Goal: Information Seeking & Learning: Learn about a topic

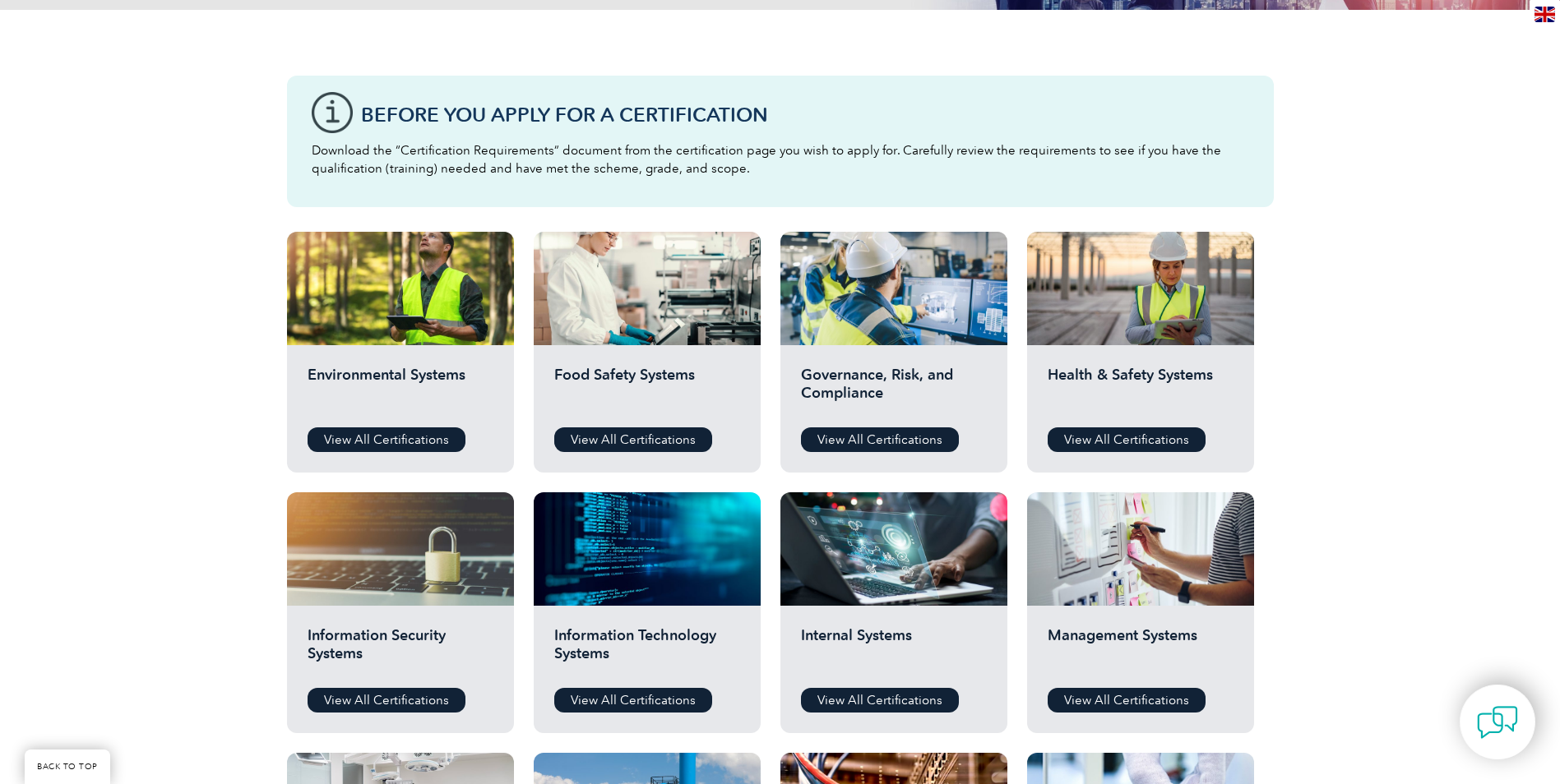
scroll to position [411, 0]
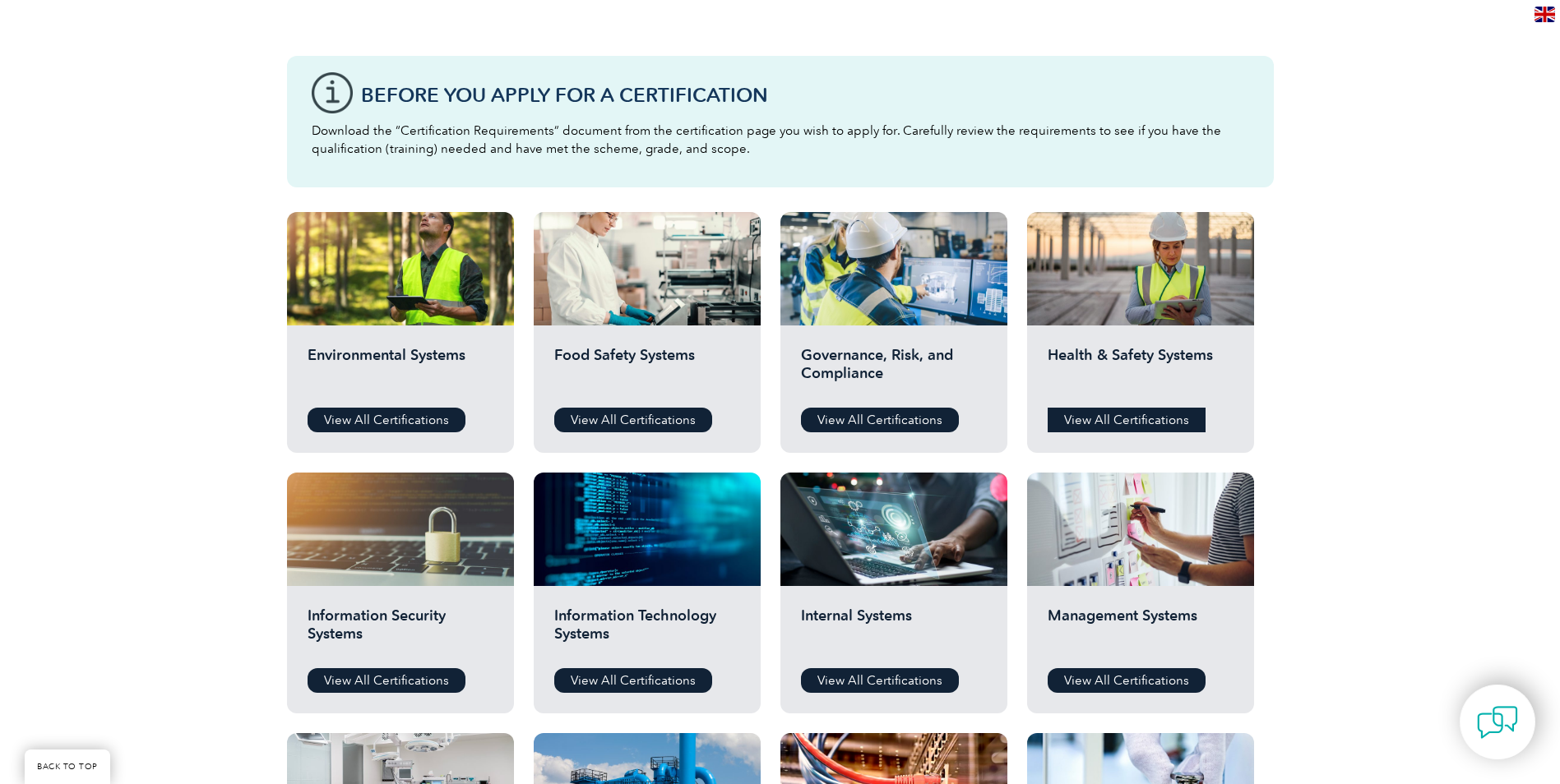
click at [1162, 418] on link "View All Certifications" at bounding box center [1126, 420] width 158 height 25
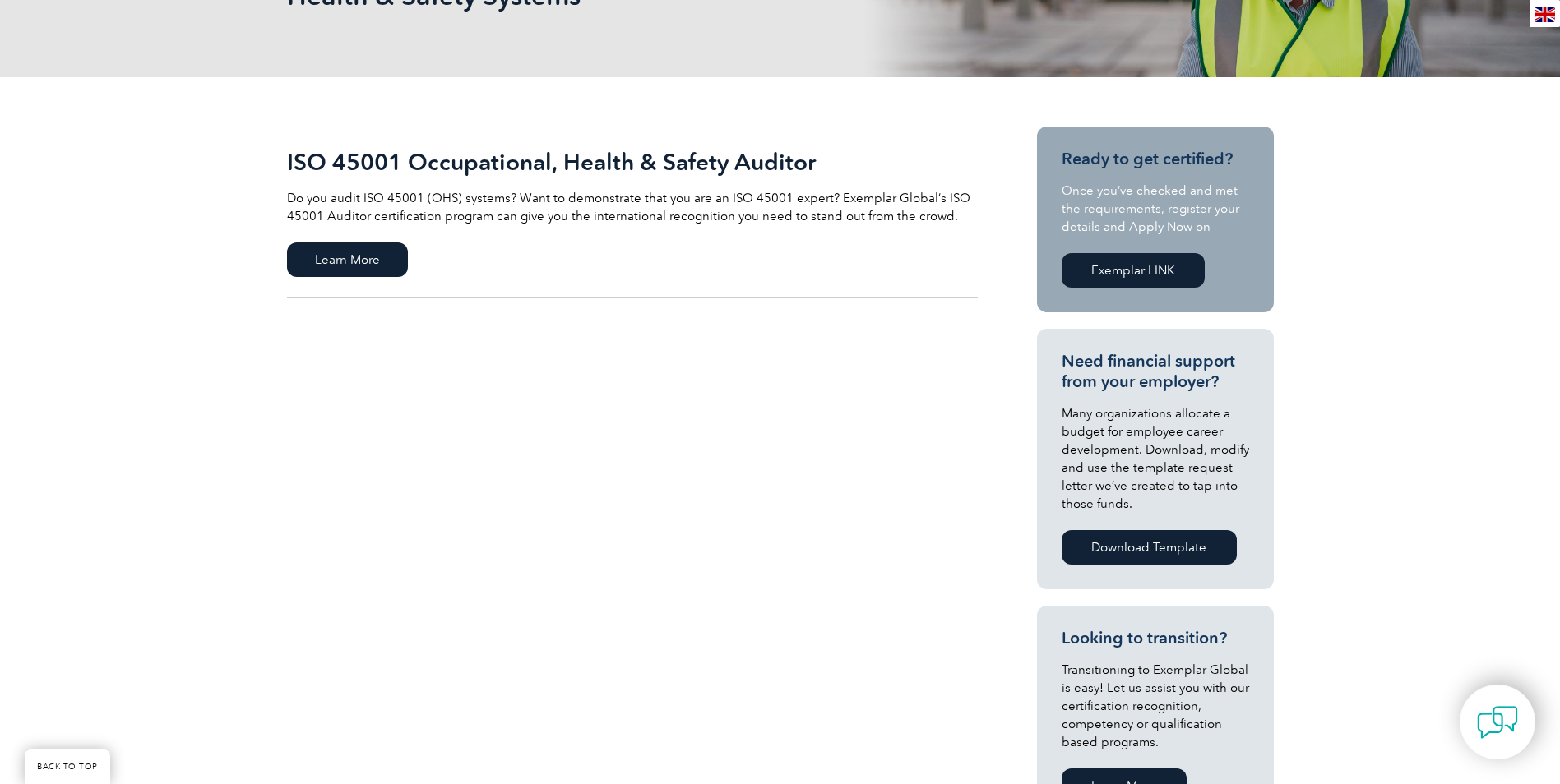
scroll to position [329, 0]
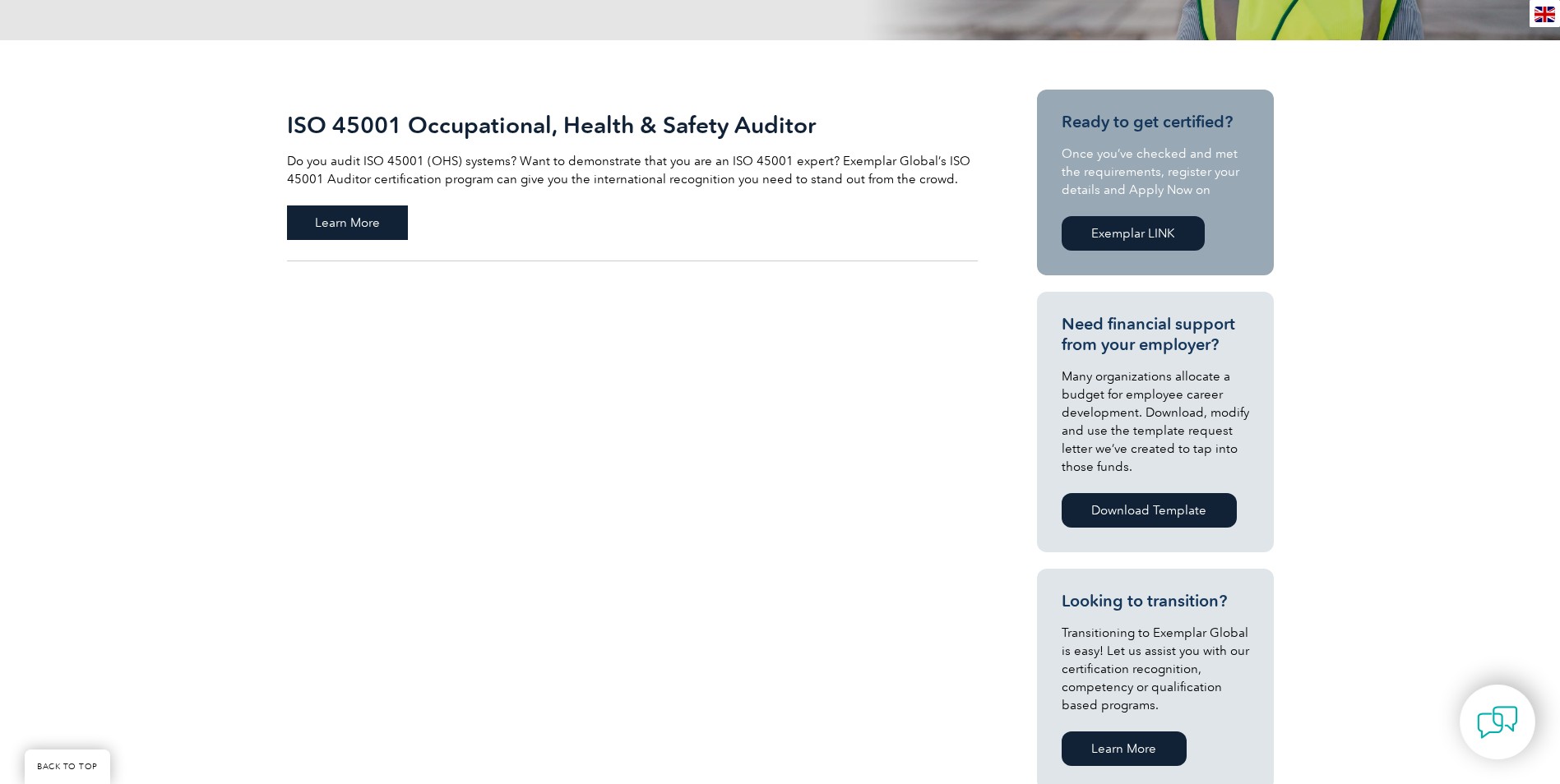
click at [332, 224] on span "Learn More" at bounding box center [347, 223] width 121 height 35
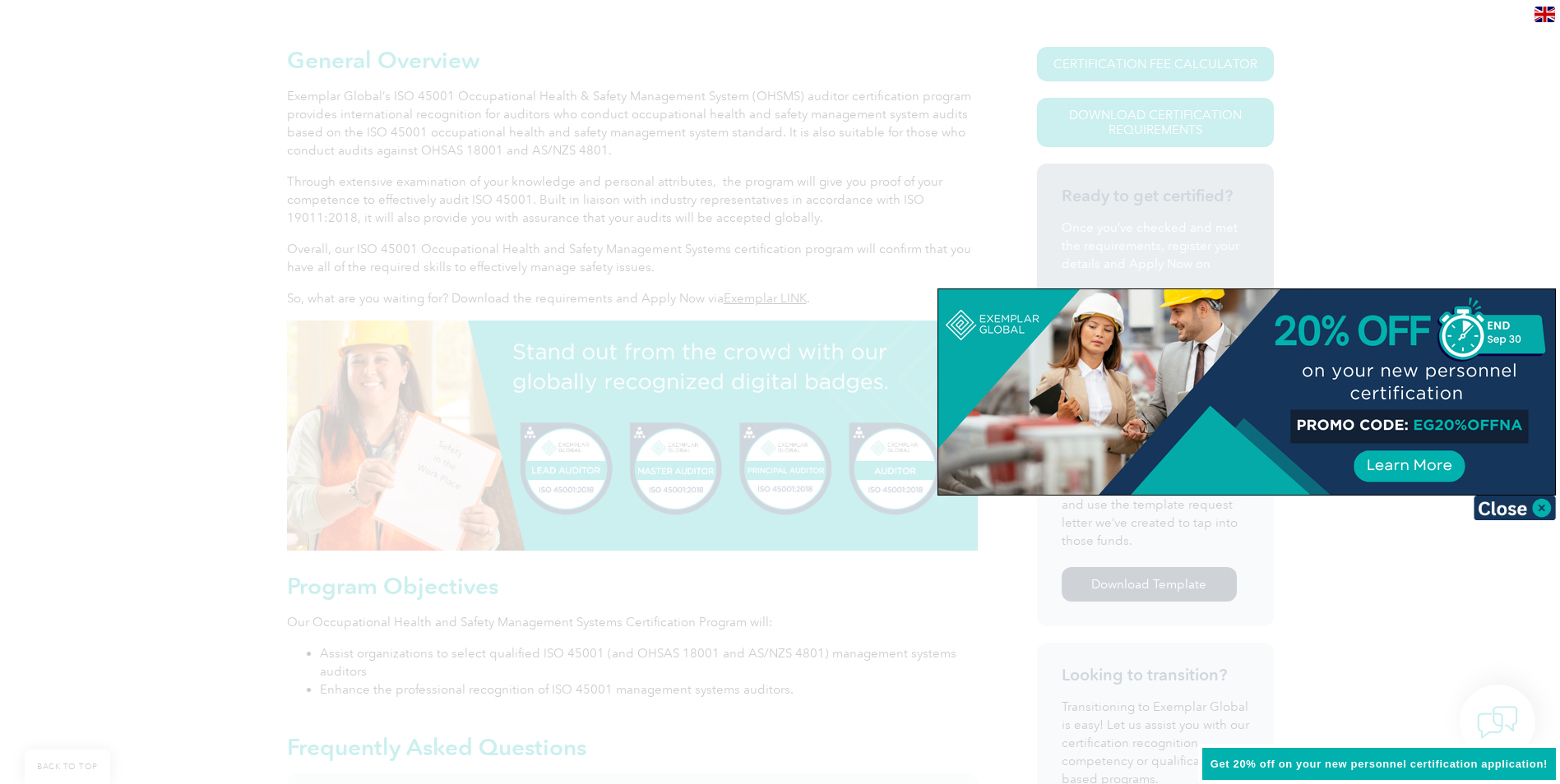
scroll to position [329, 0]
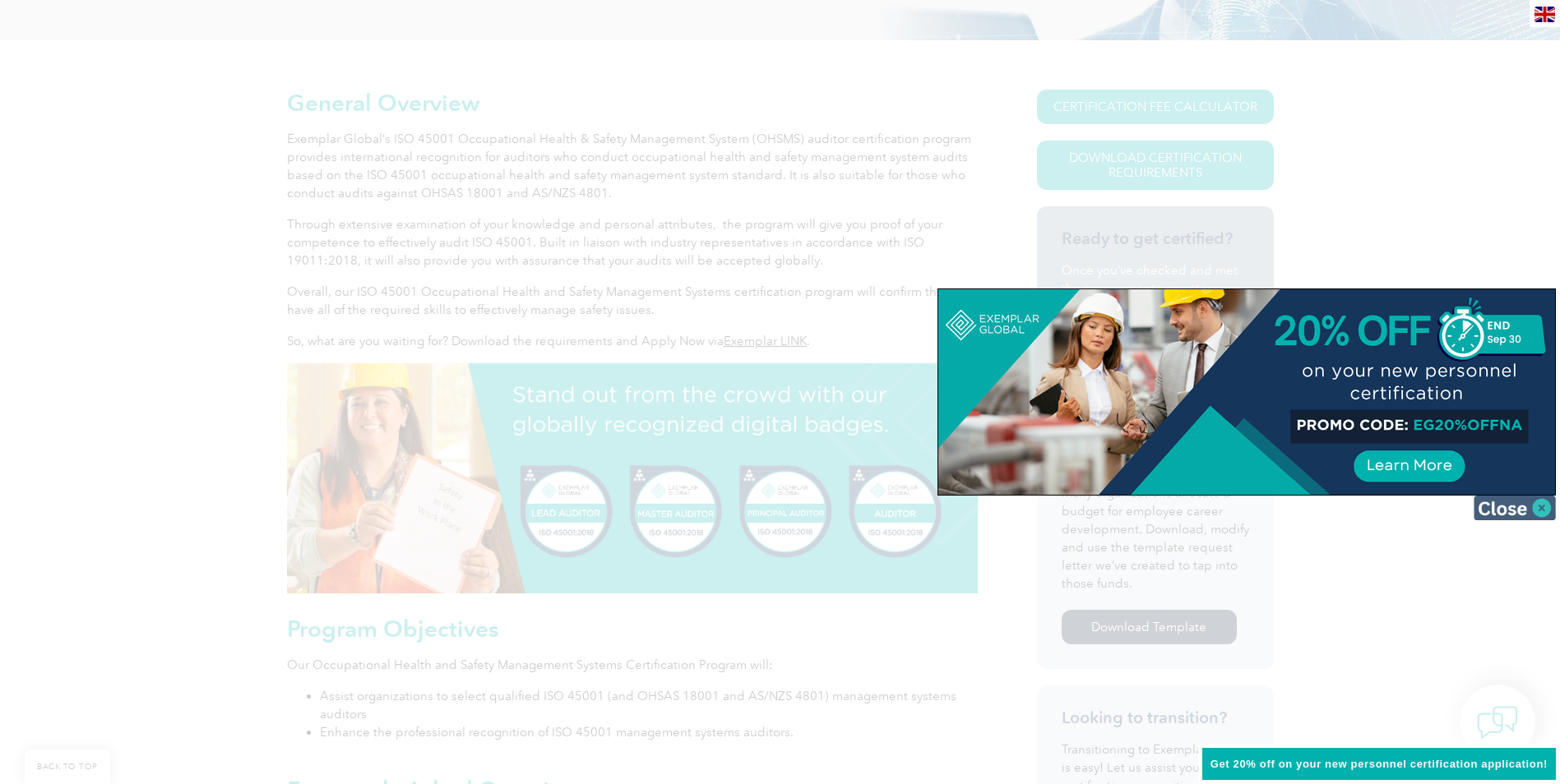
click at [1508, 514] on img at bounding box center [1515, 508] width 82 height 25
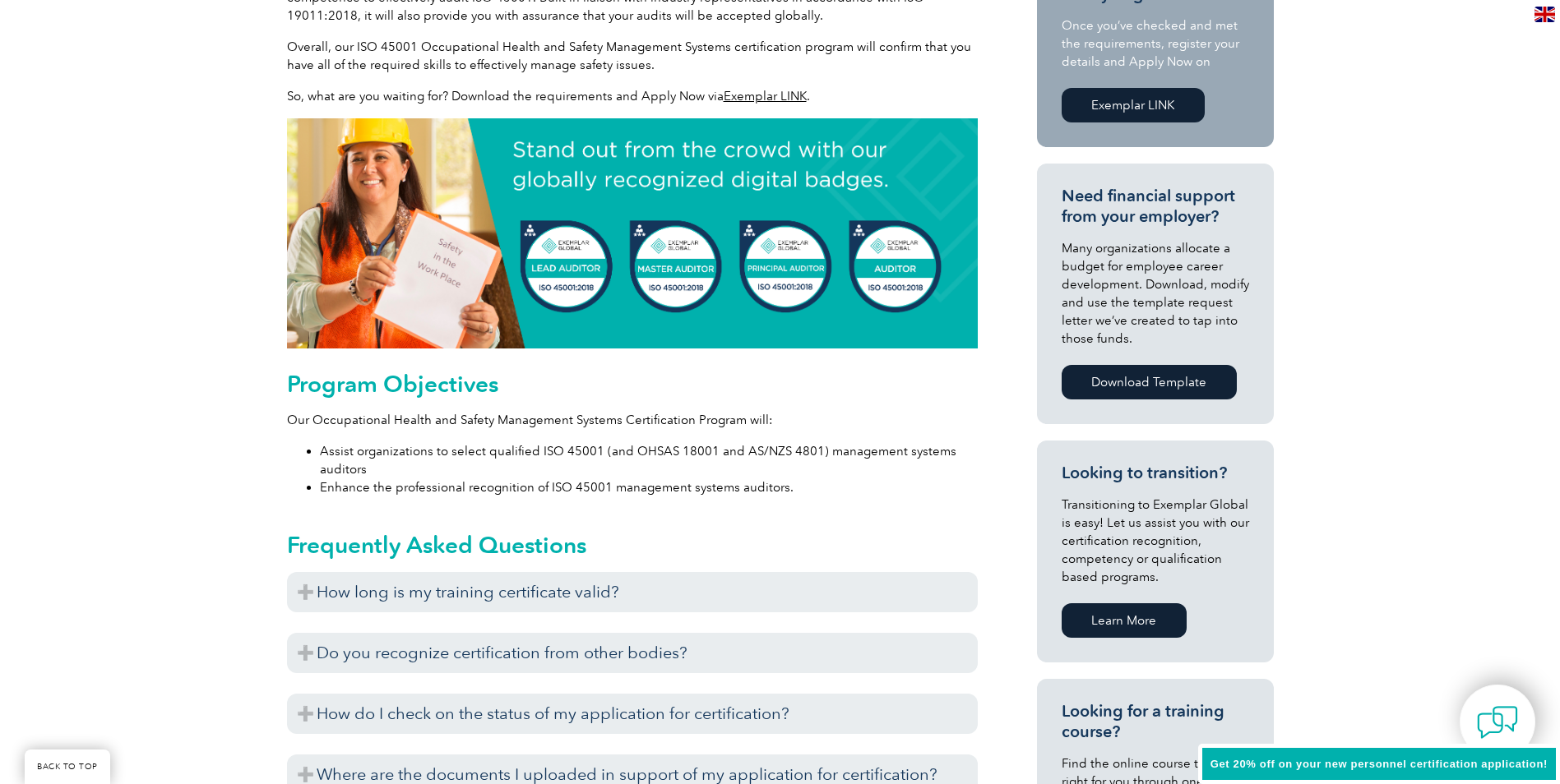
scroll to position [576, 0]
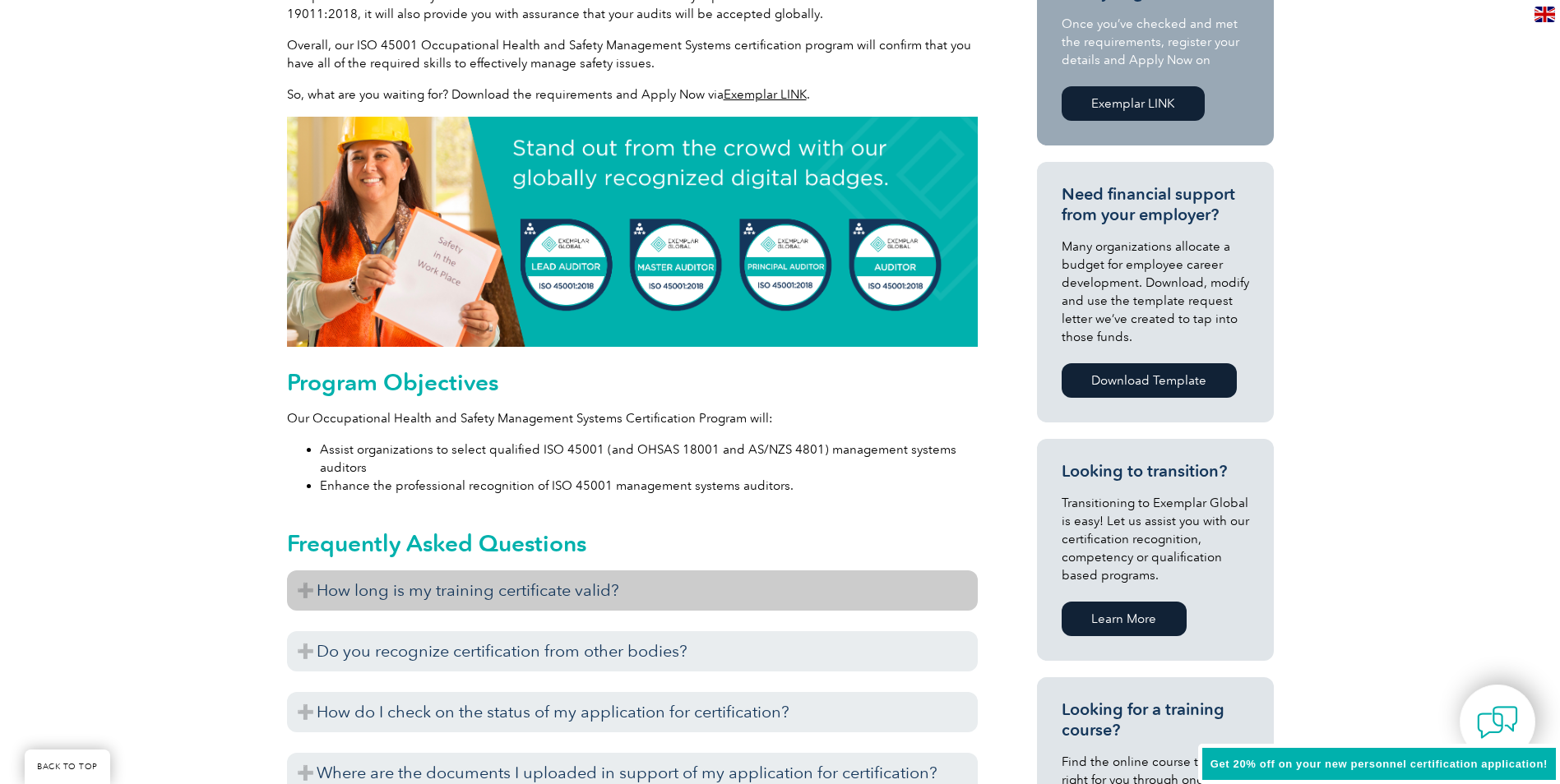
click at [370, 584] on h3 "How long is my training certificate valid?" at bounding box center [632, 591] width 690 height 40
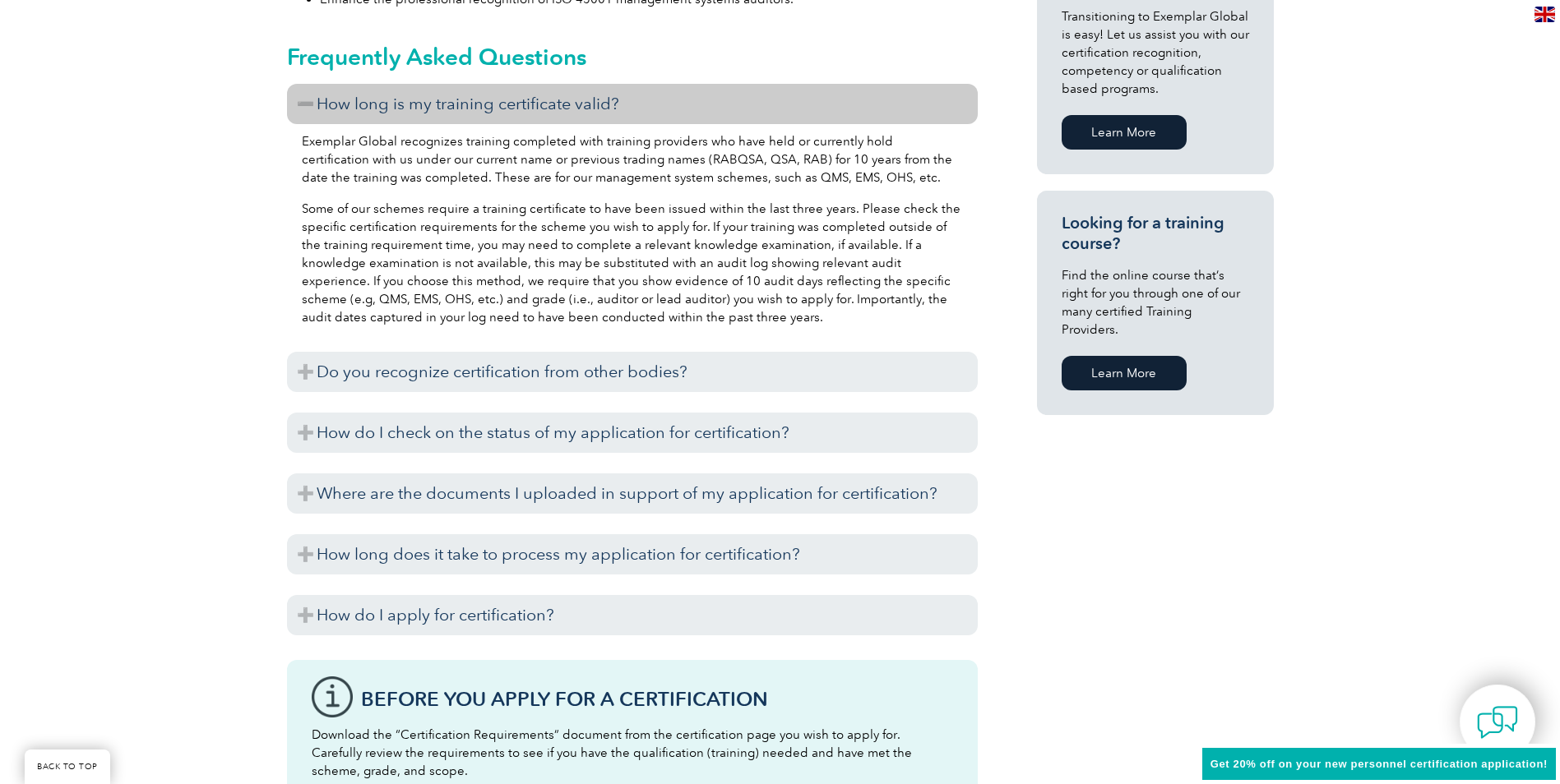
scroll to position [1069, 0]
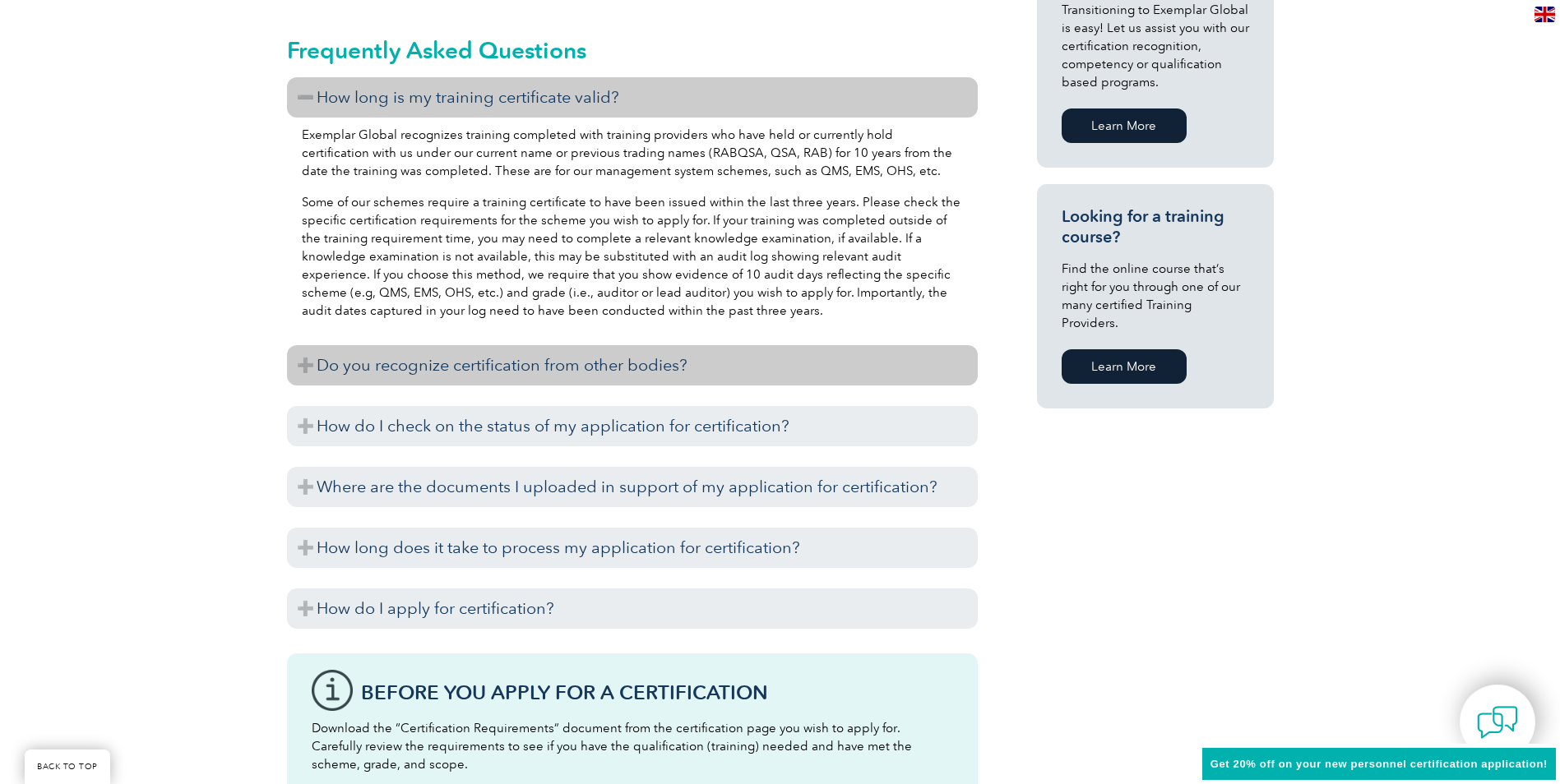
click at [385, 378] on h3 "Do you recognize certification from other bodies?" at bounding box center [632, 365] width 690 height 40
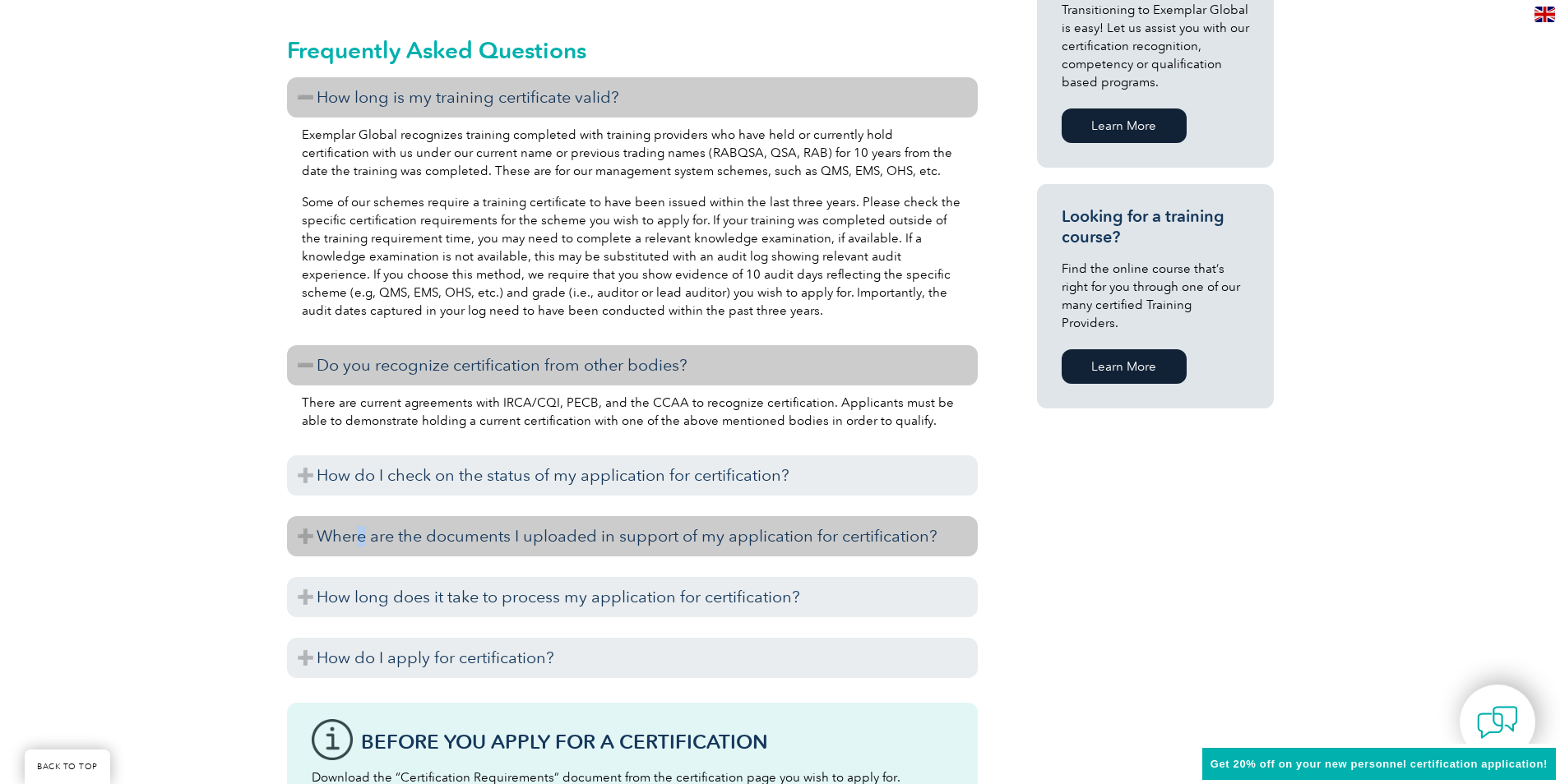
click at [362, 539] on h3 "Where are the documents I uploaded in support of my application for certificati…" at bounding box center [632, 536] width 690 height 40
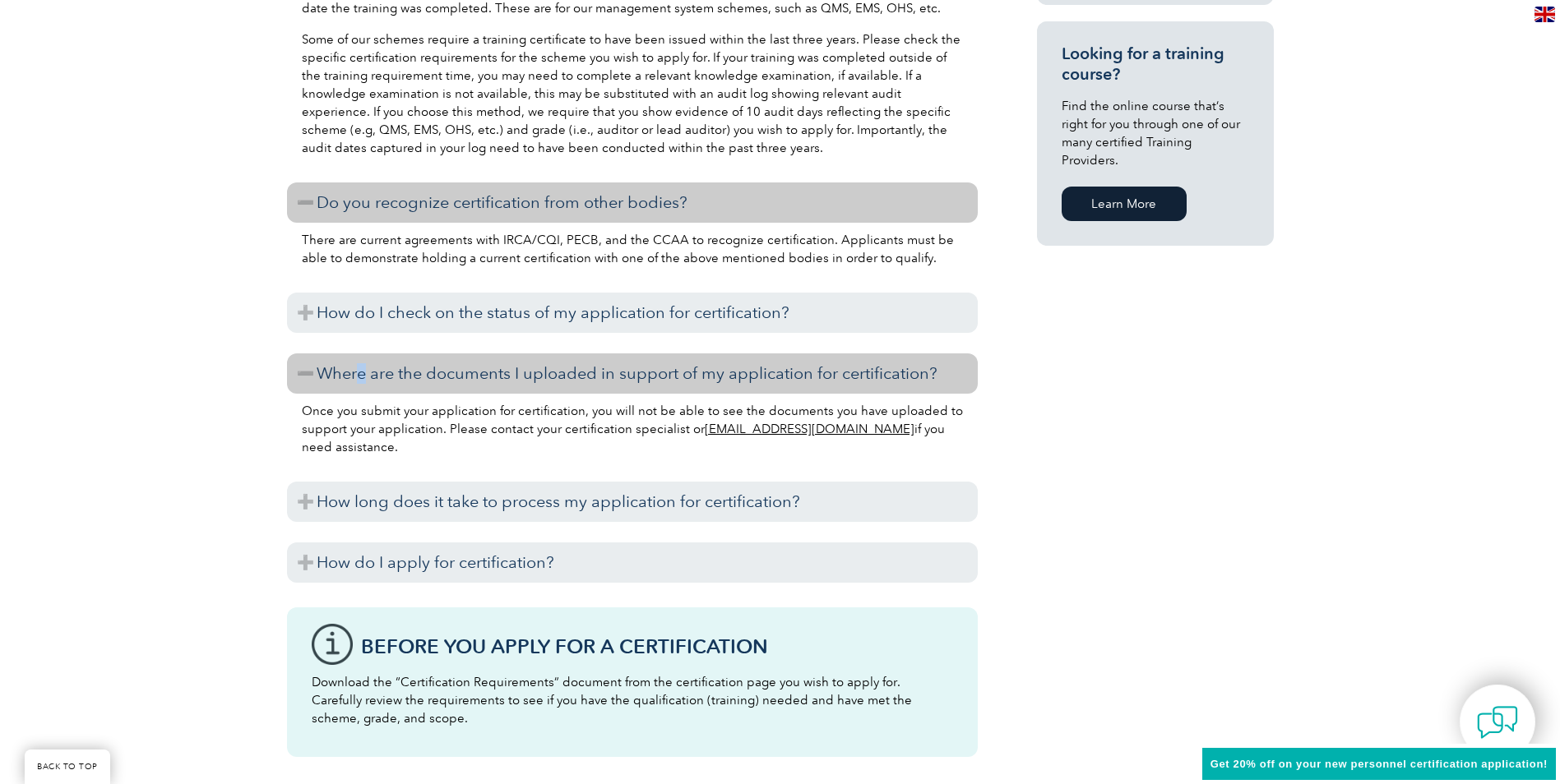
scroll to position [1233, 0]
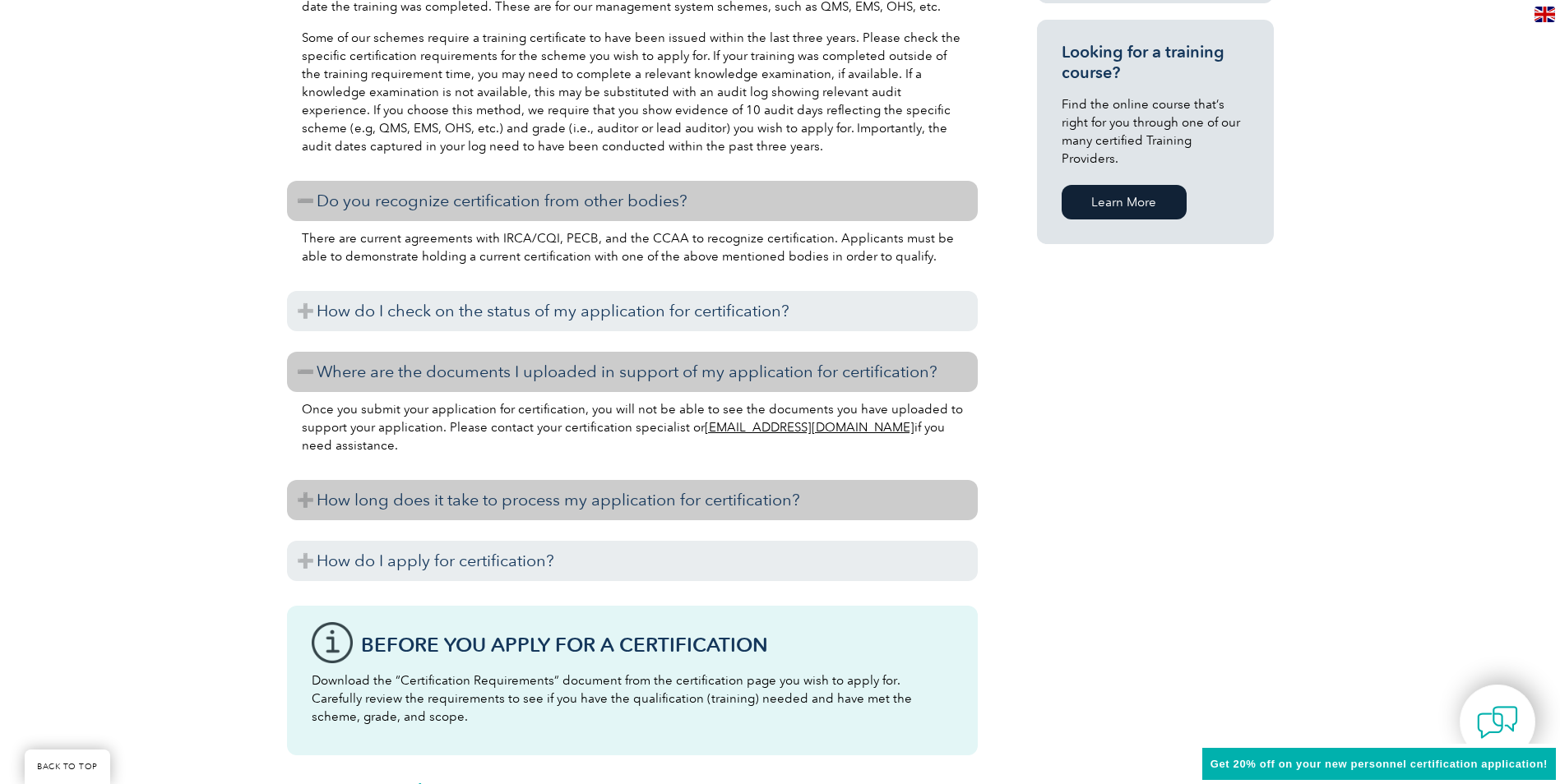
click at [406, 501] on h3 "How long does it take to process my application for certification?" at bounding box center [632, 500] width 690 height 40
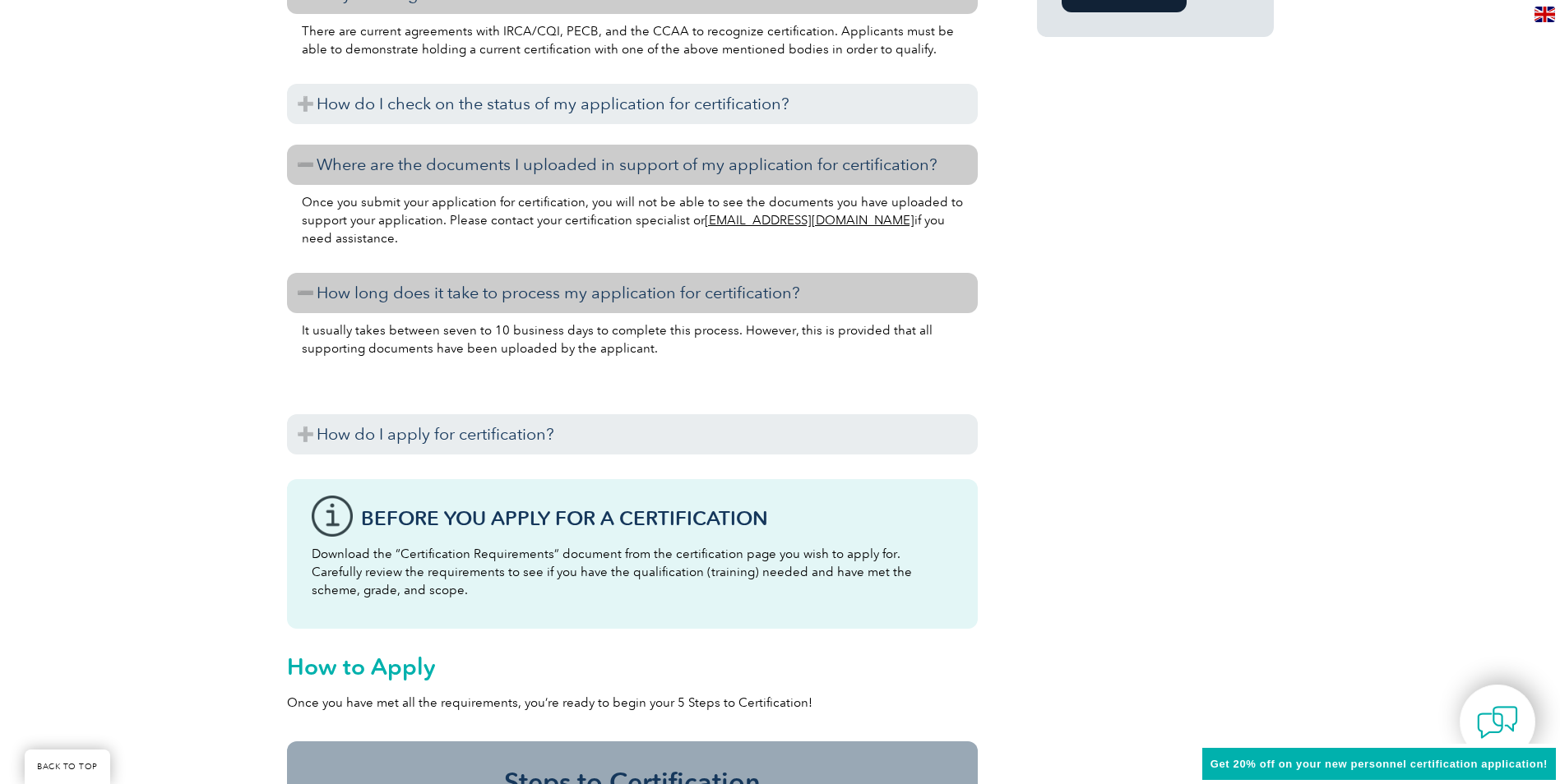
scroll to position [1480, 0]
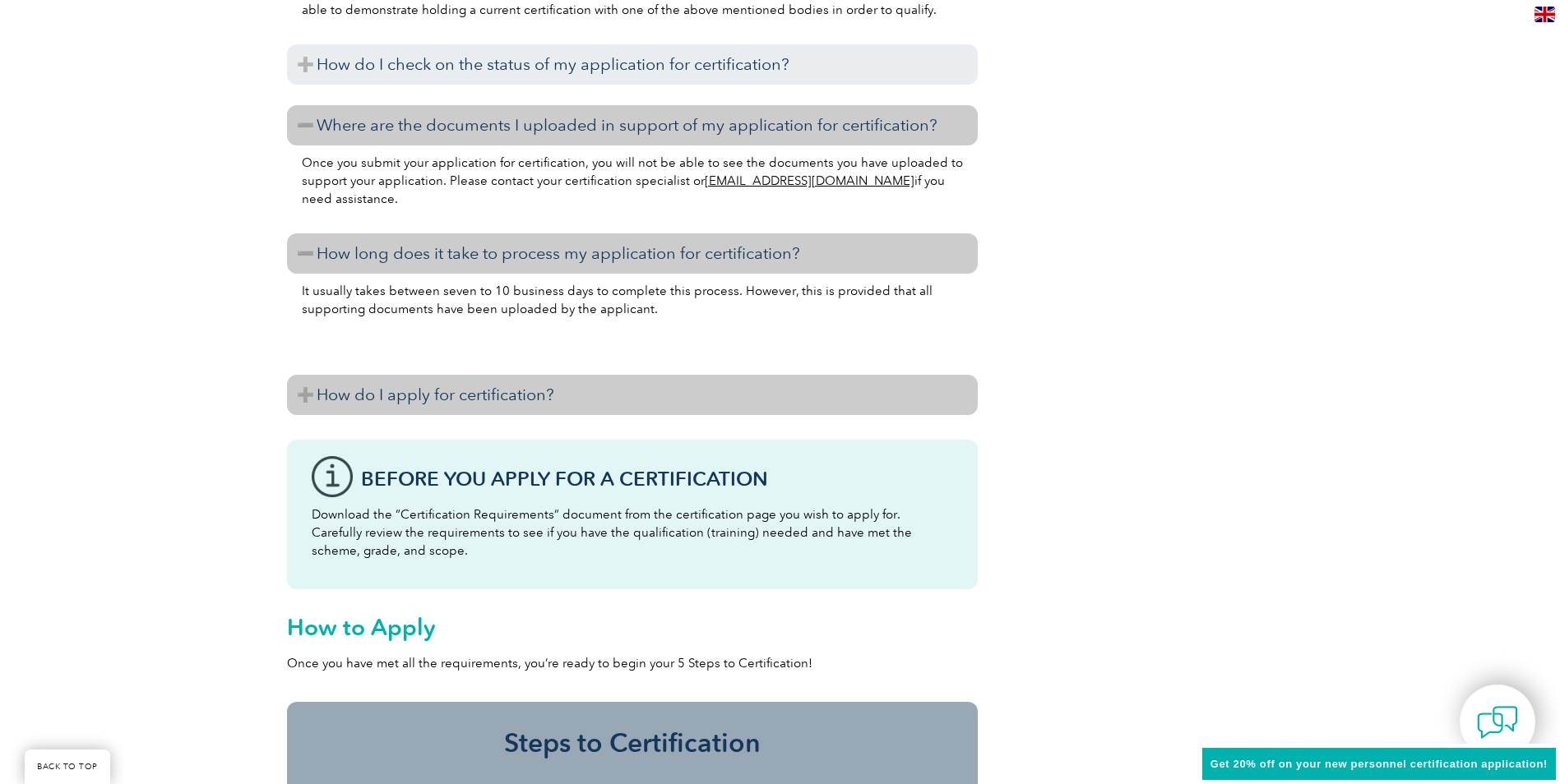
click at [415, 389] on h3 "How do I apply for certification?" at bounding box center [632, 395] width 690 height 40
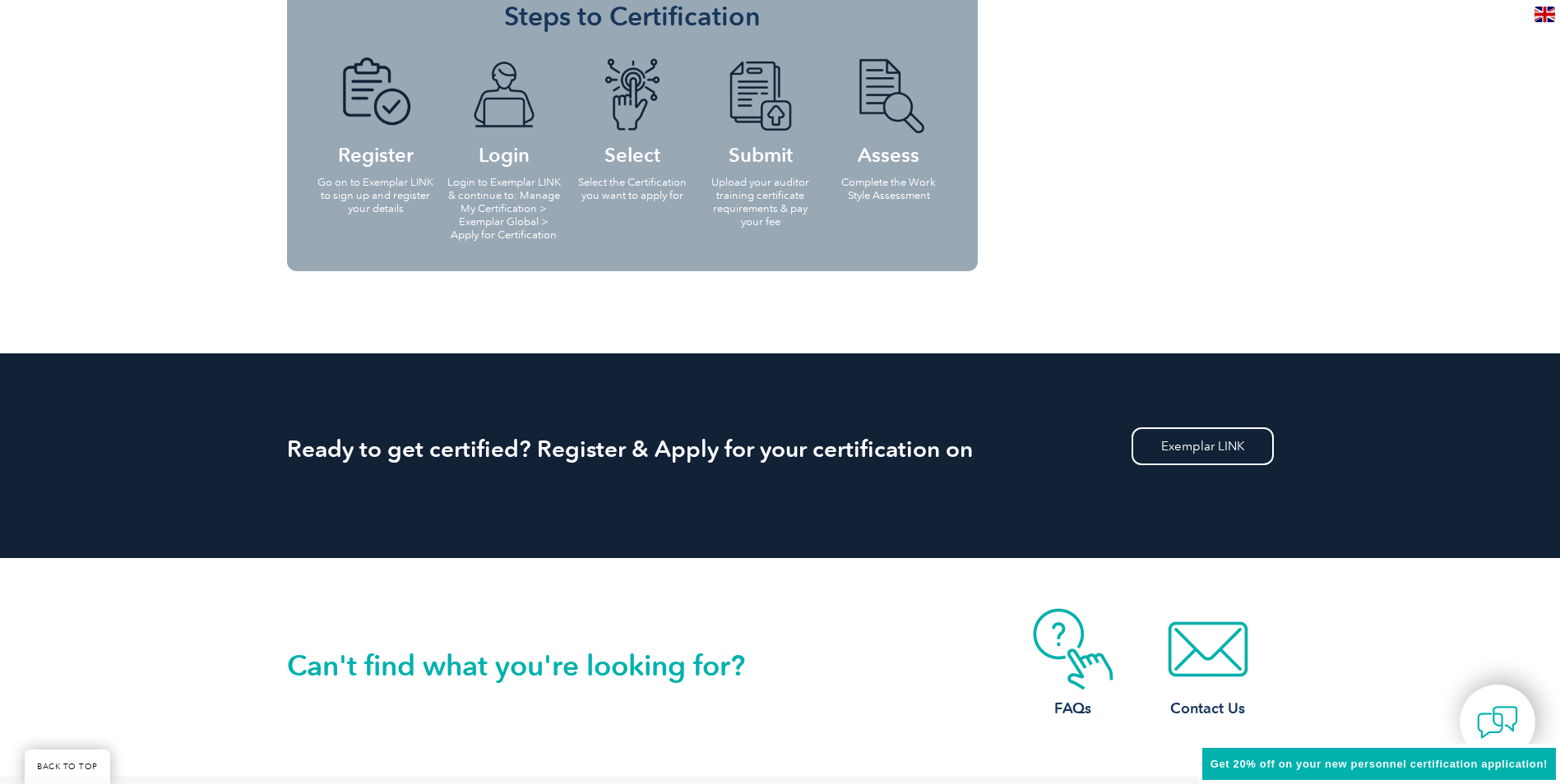
scroll to position [2878, 0]
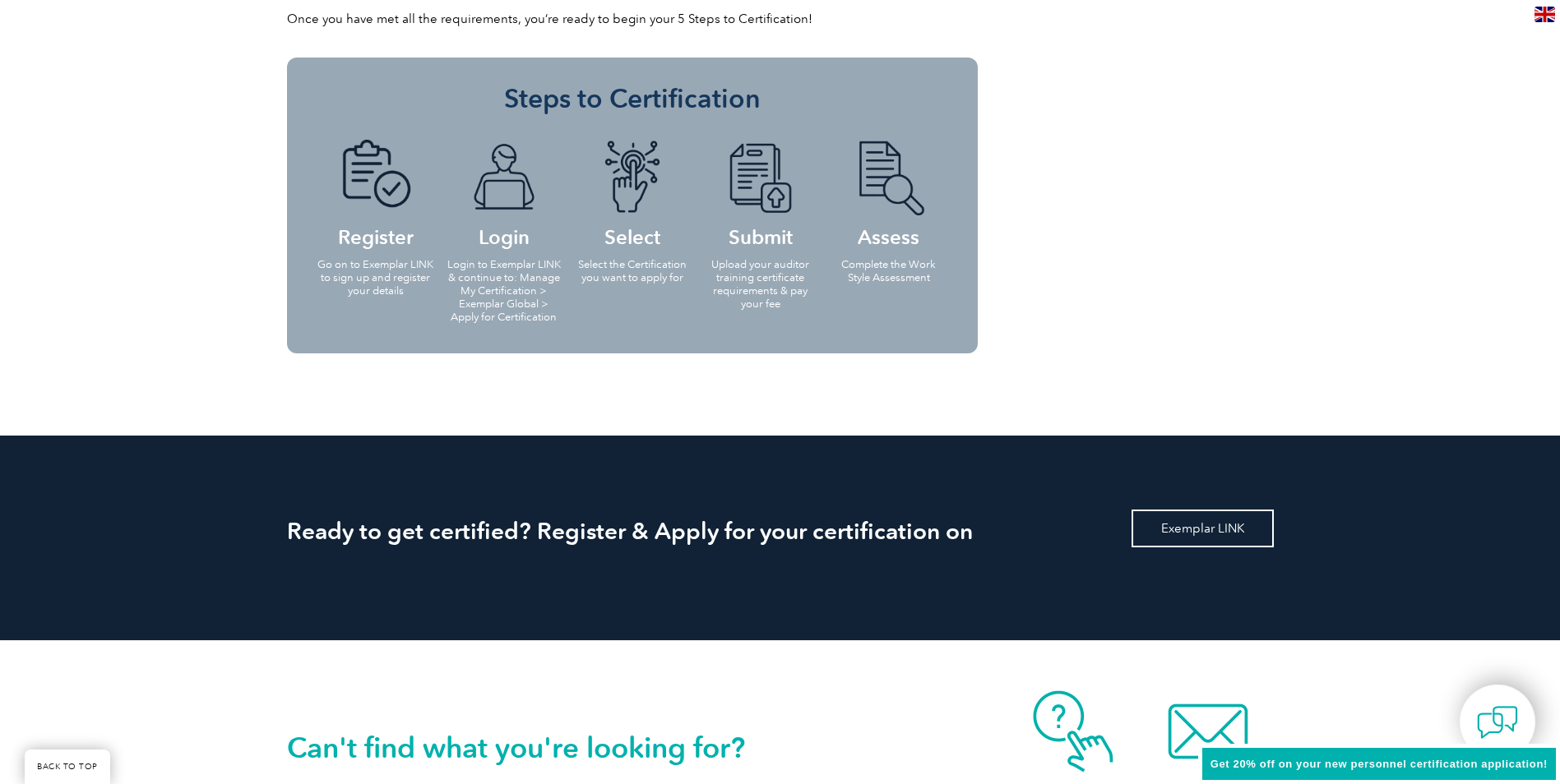
click at [1191, 529] on link "Exemplar LINK" at bounding box center [1202, 529] width 142 height 38
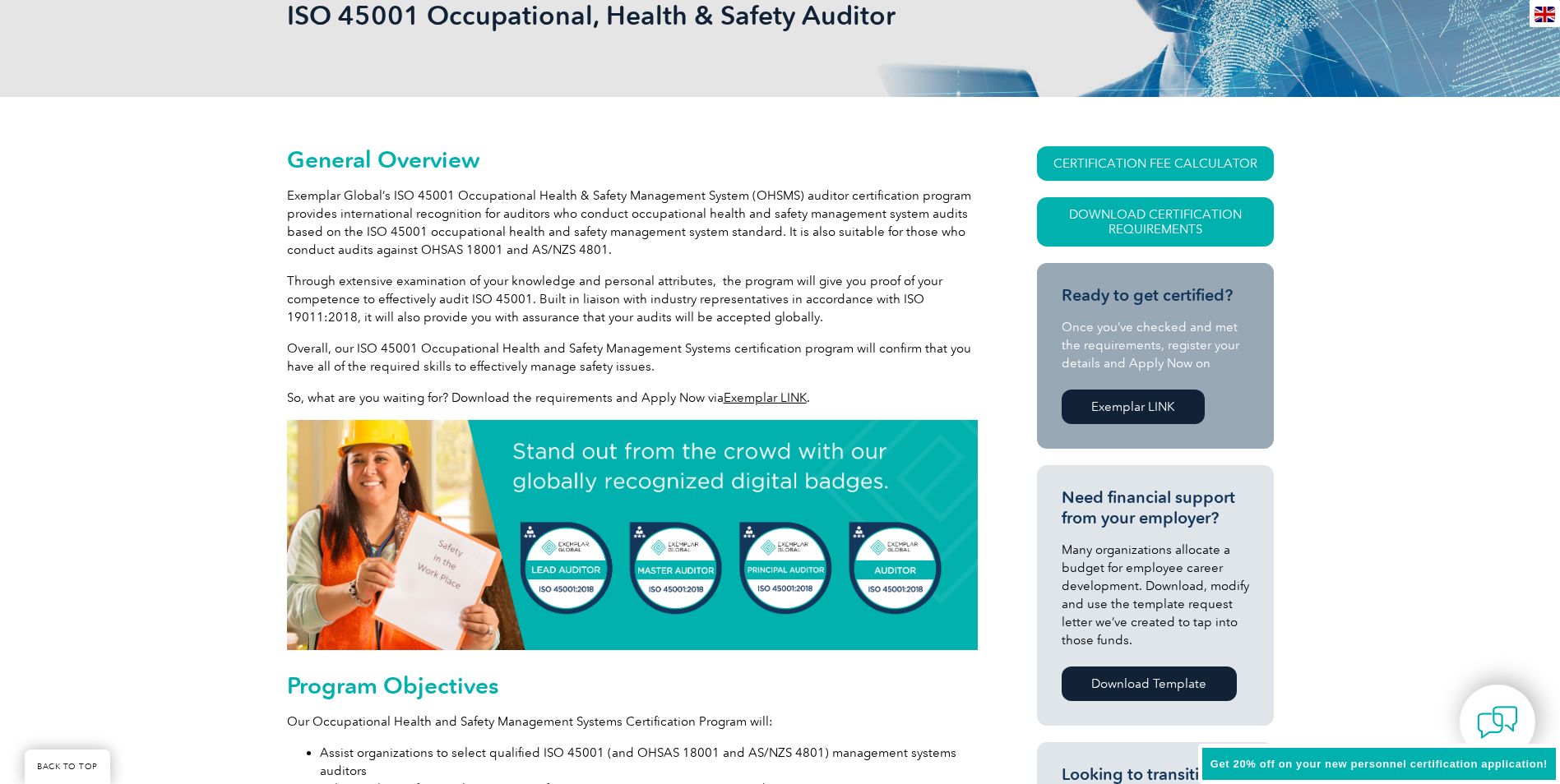
scroll to position [0, 0]
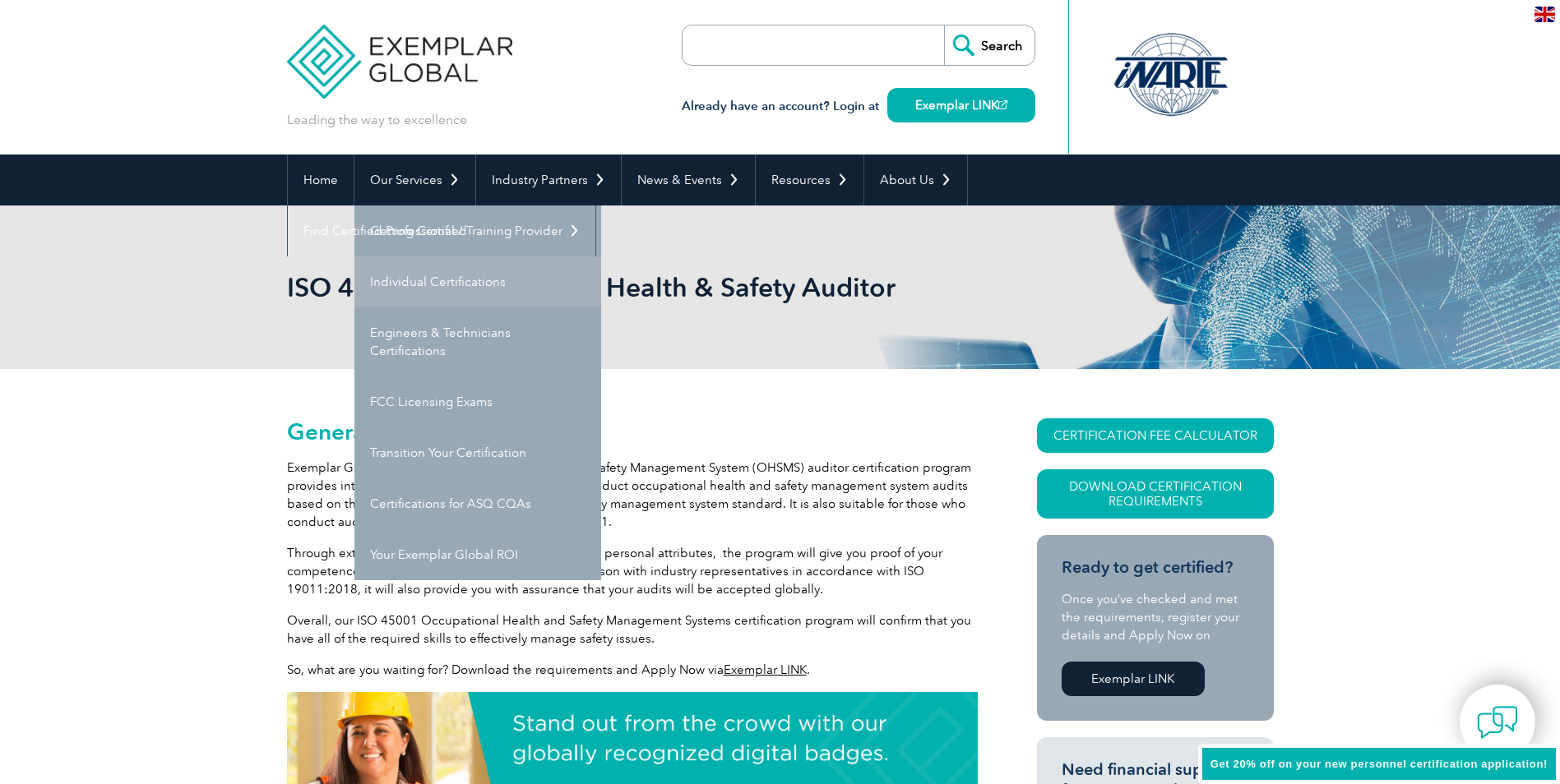
click at [406, 274] on link "Individual Certifications" at bounding box center [478, 282] width 247 height 51
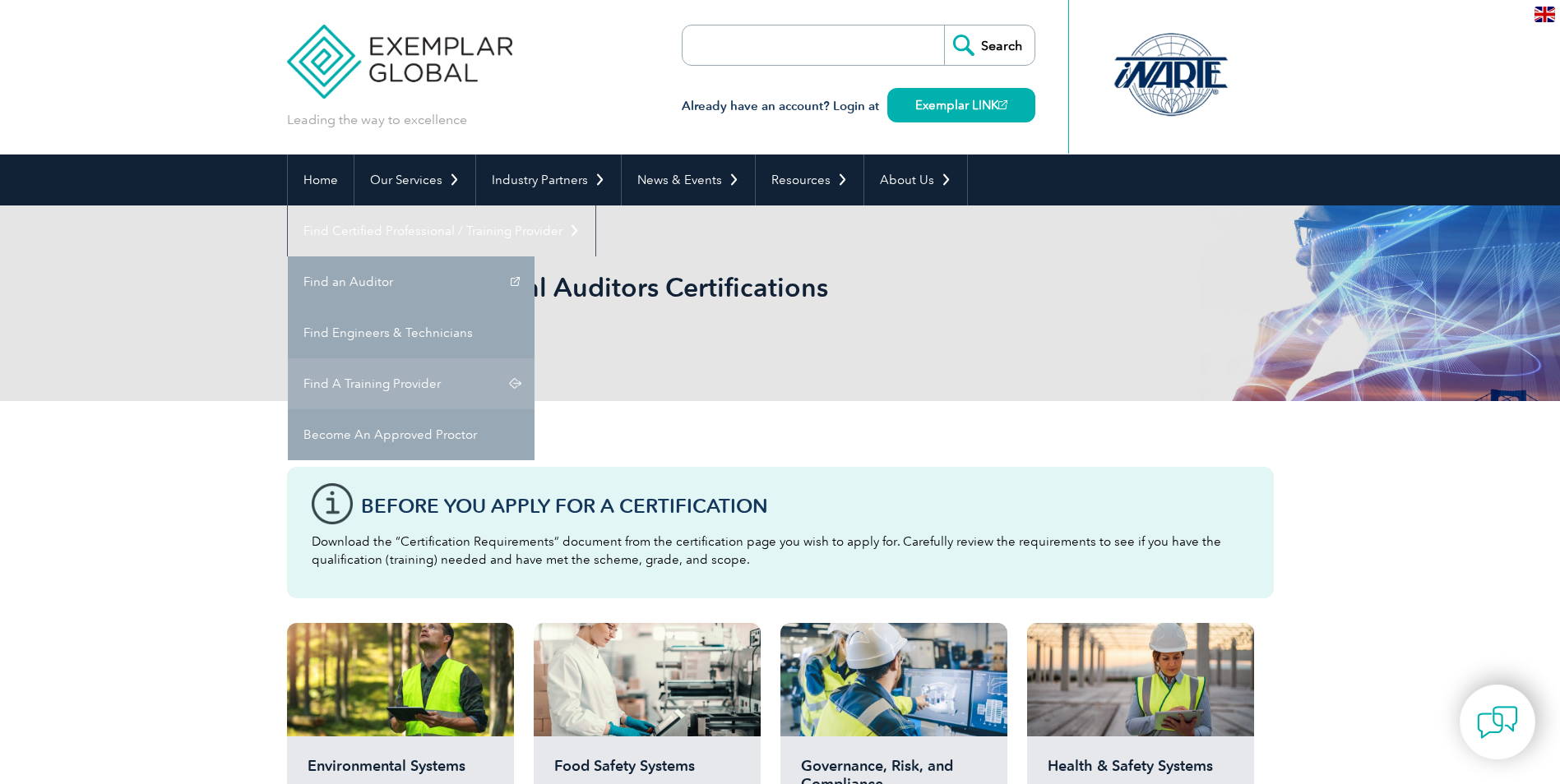
click at [535, 359] on link "Find A Training Provider" at bounding box center [411, 384] width 247 height 51
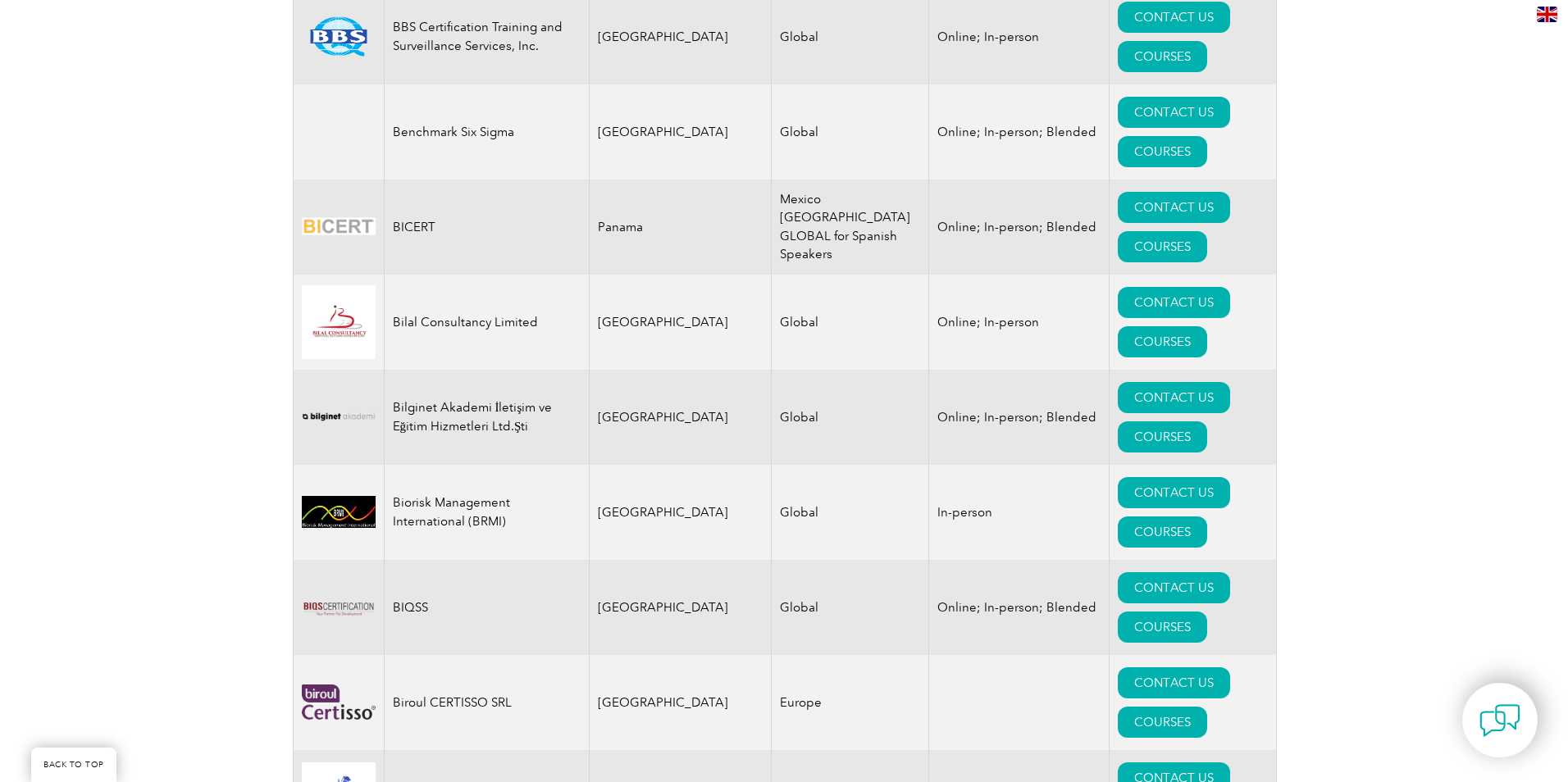
scroll to position [3034, 0]
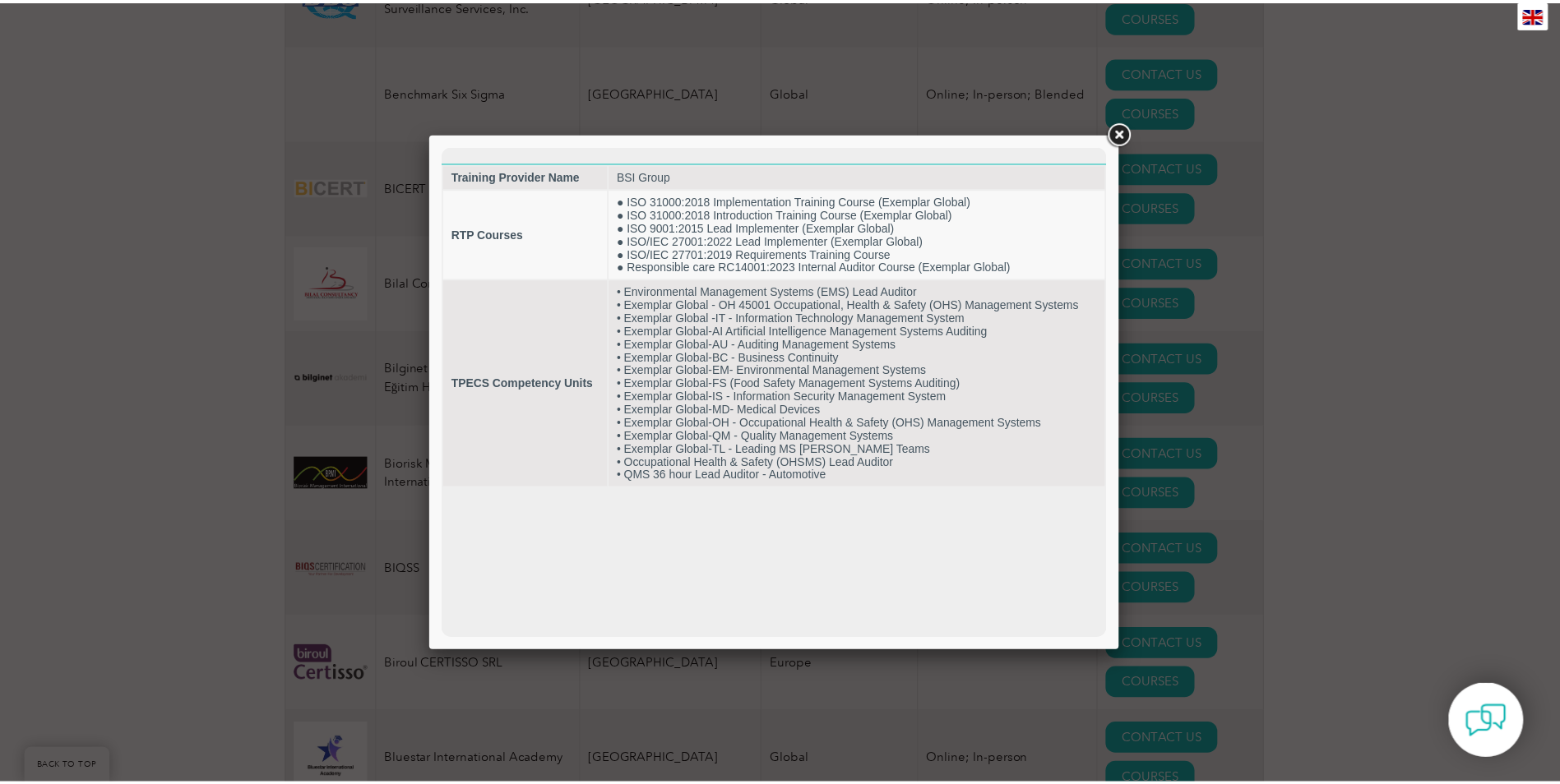
scroll to position [0, 0]
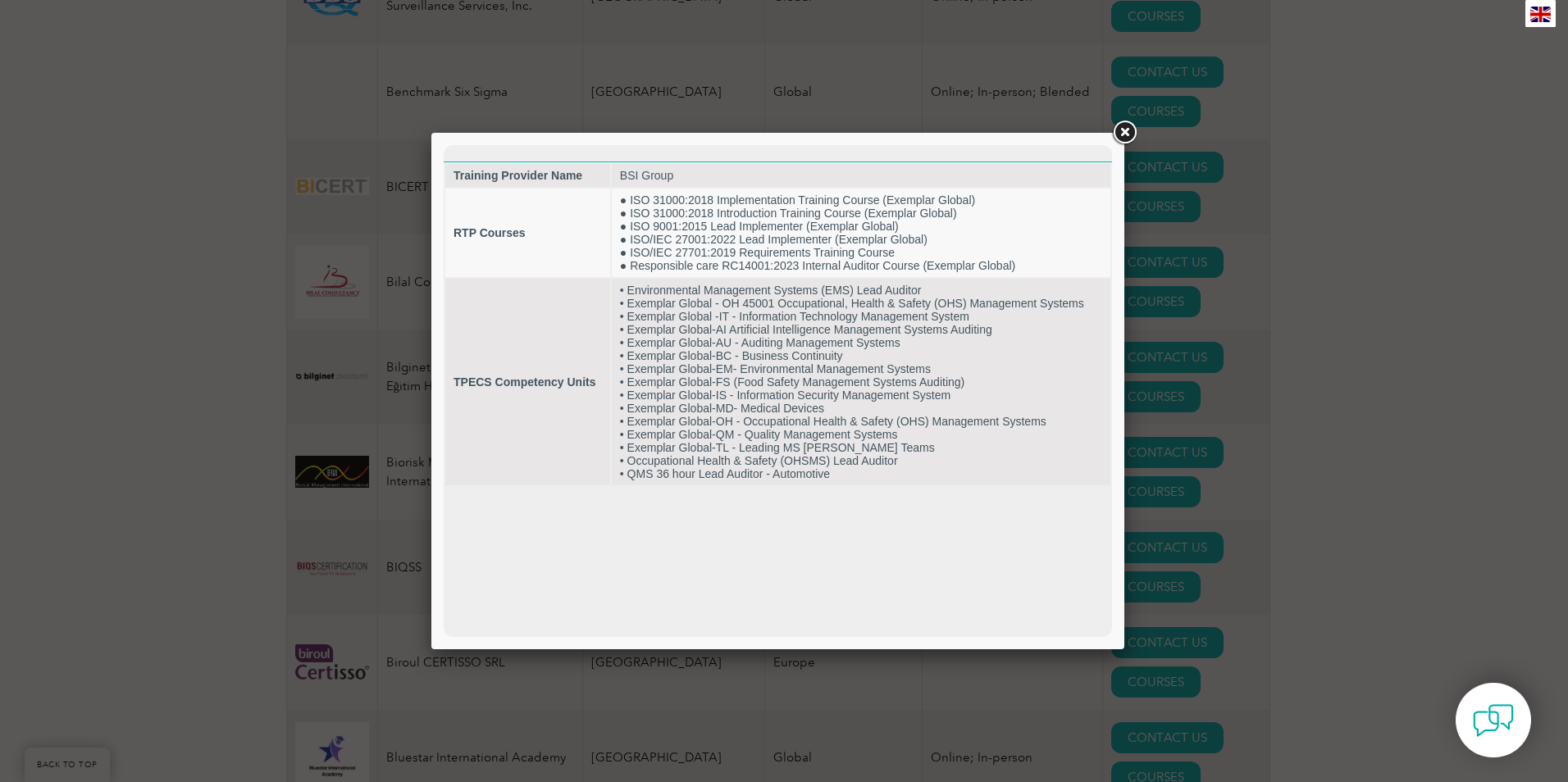
click at [1128, 132] on link at bounding box center [1124, 133] width 30 height 30
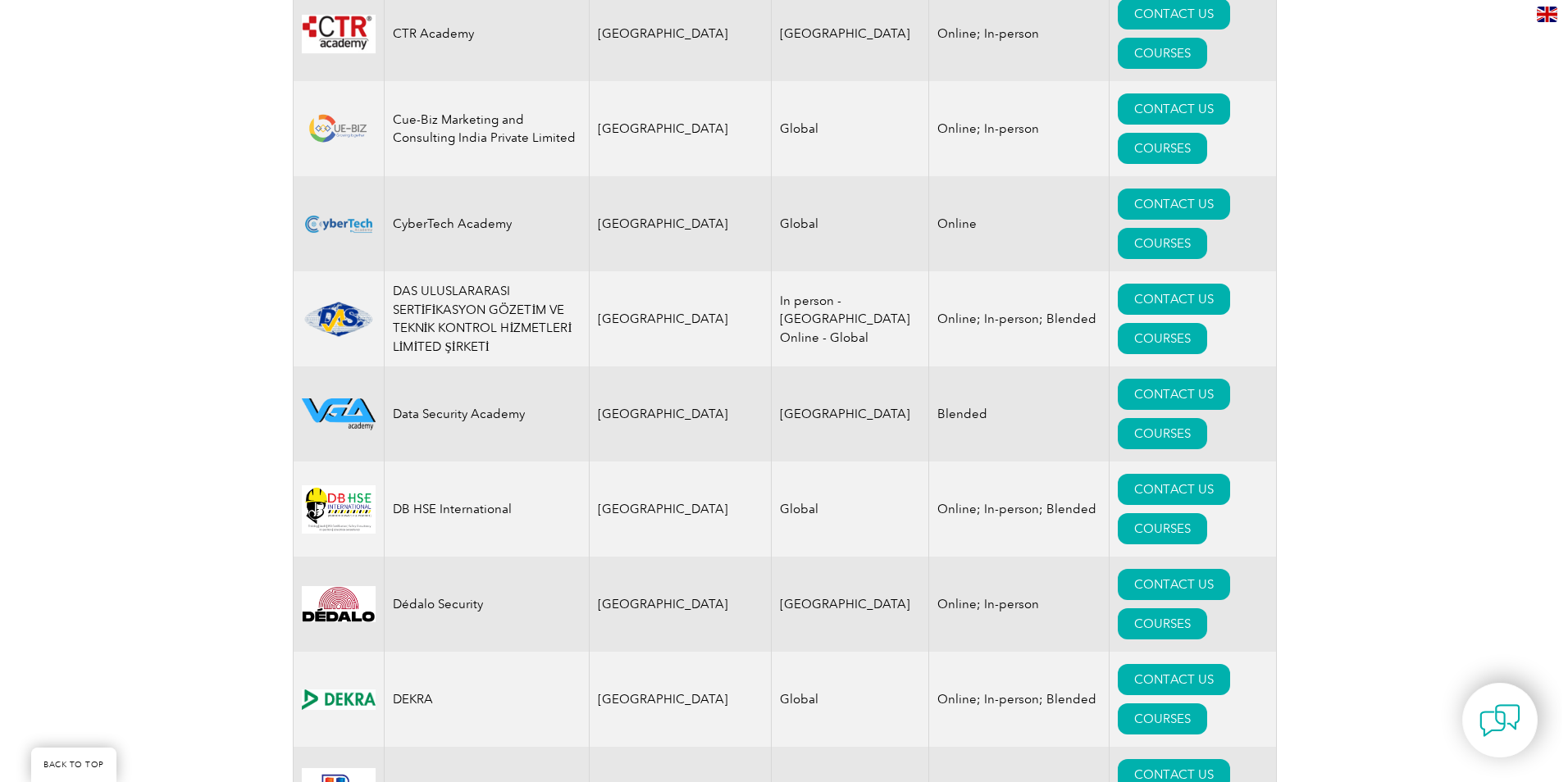
scroll to position [6431, 0]
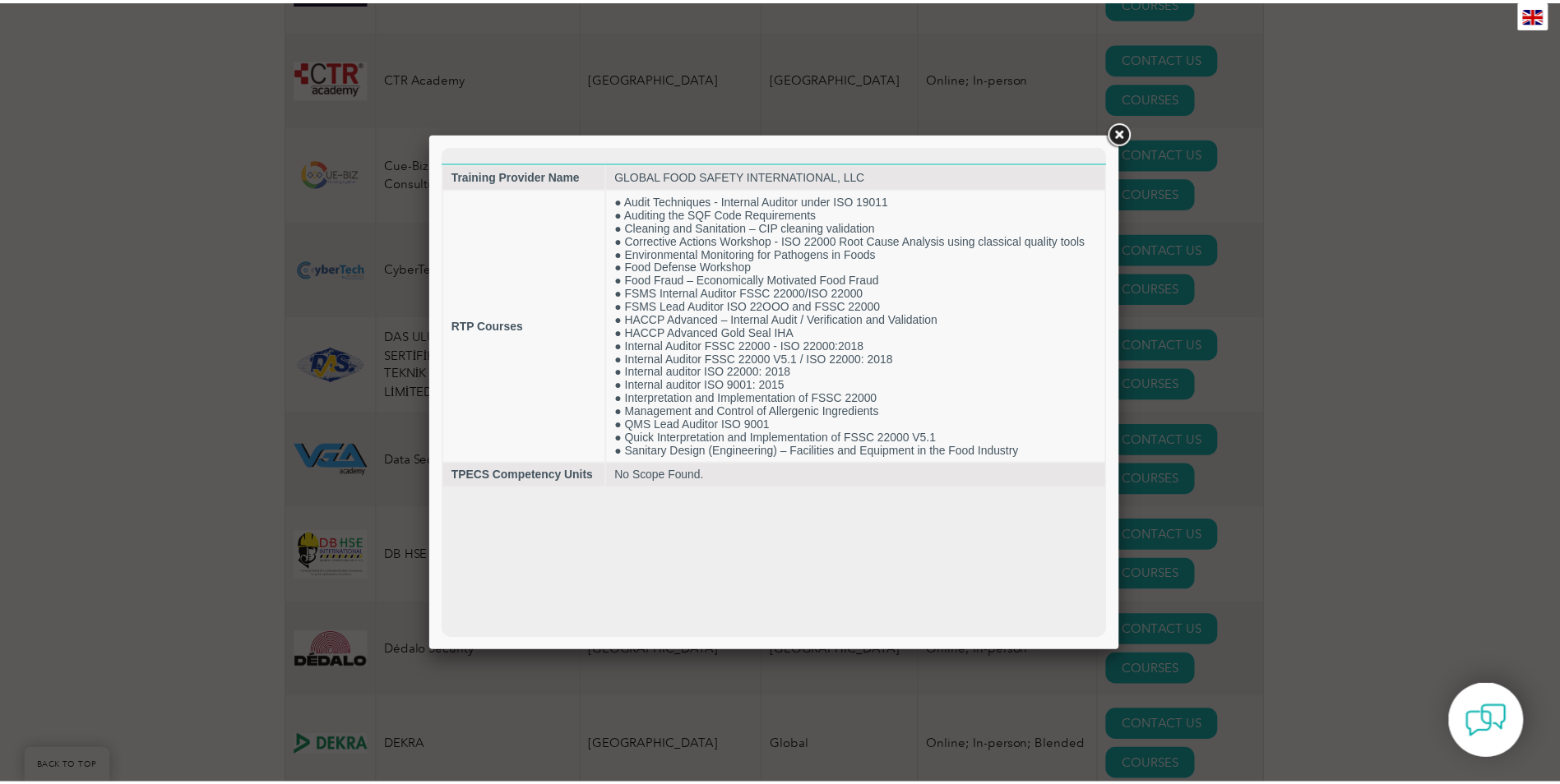
scroll to position [0, 0]
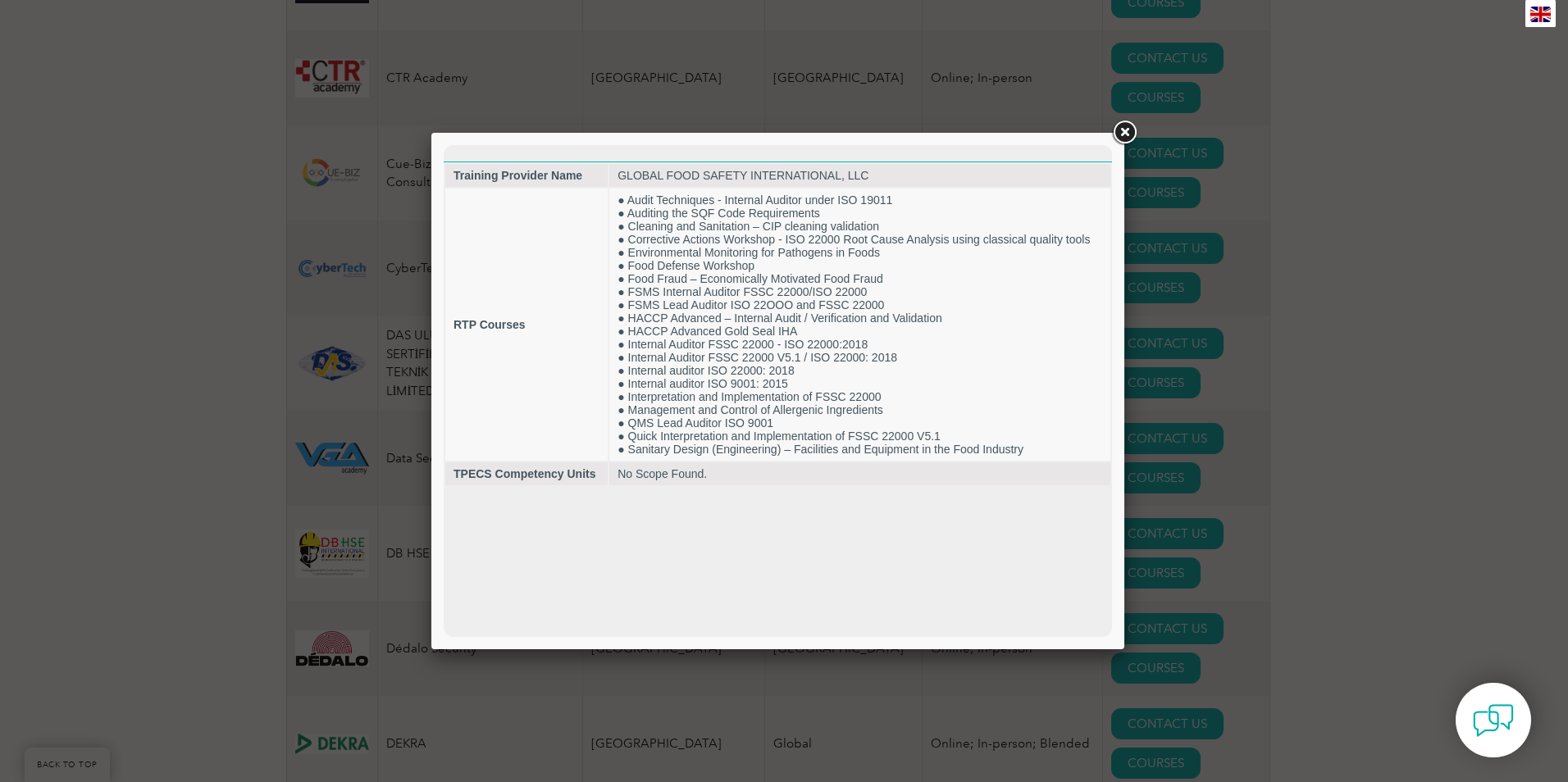
click at [1128, 134] on link at bounding box center [1124, 133] width 30 height 30
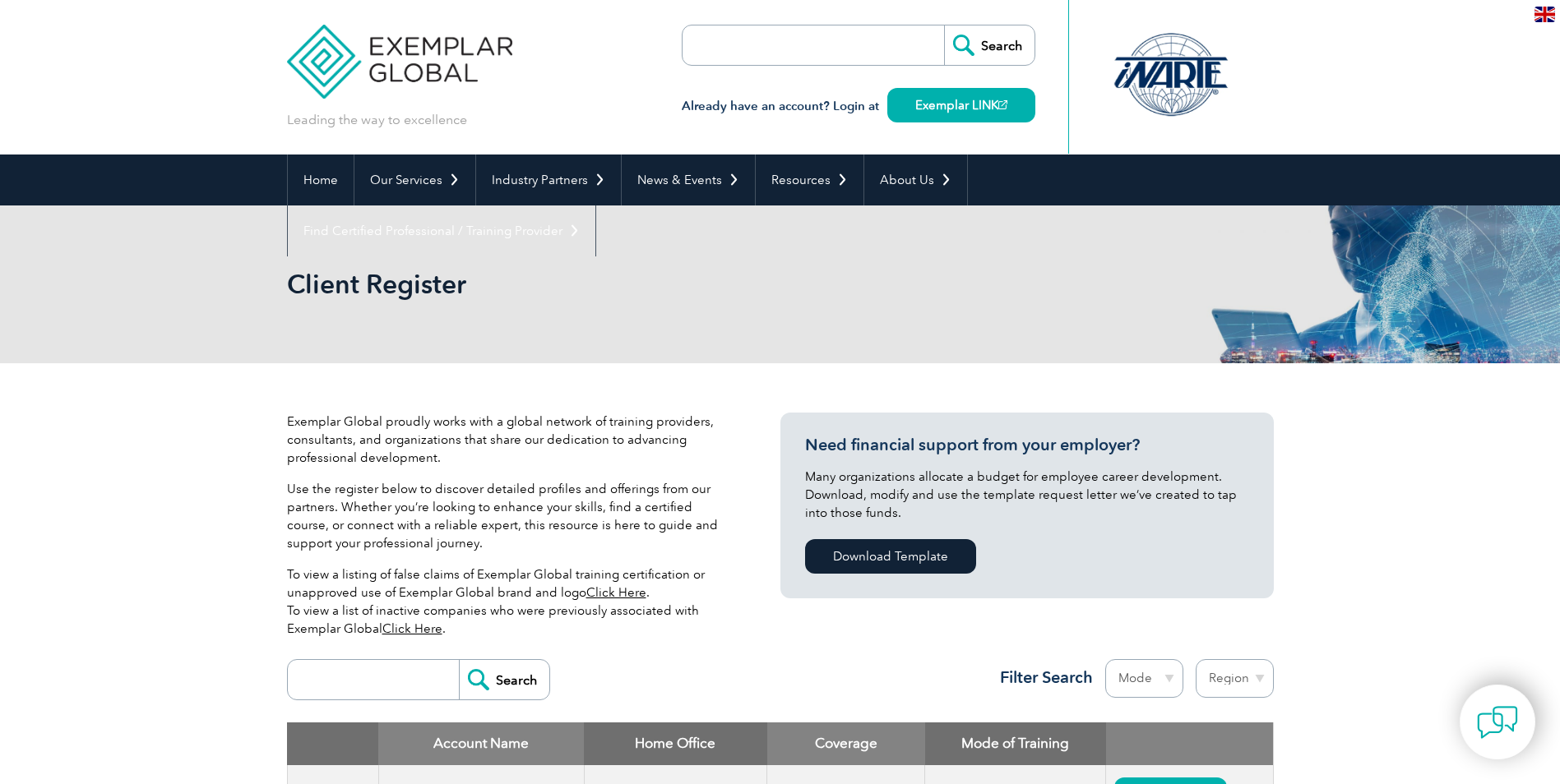
click at [1256, 680] on select "Region Australia Bahrain Bangladesh Brazil Canada Colombia Dominican Republic E…" at bounding box center [1234, 678] width 78 height 39
select select "[GEOGRAPHIC_DATA]"
click at [1196, 659] on select "Region Australia Bahrain Bangladesh Brazil Canada Colombia Dominican Republic E…" at bounding box center [1234, 678] width 78 height 39
select select "United States"
click at [1168, 679] on select "Mode Online In-person Blended" at bounding box center [1144, 678] width 78 height 39
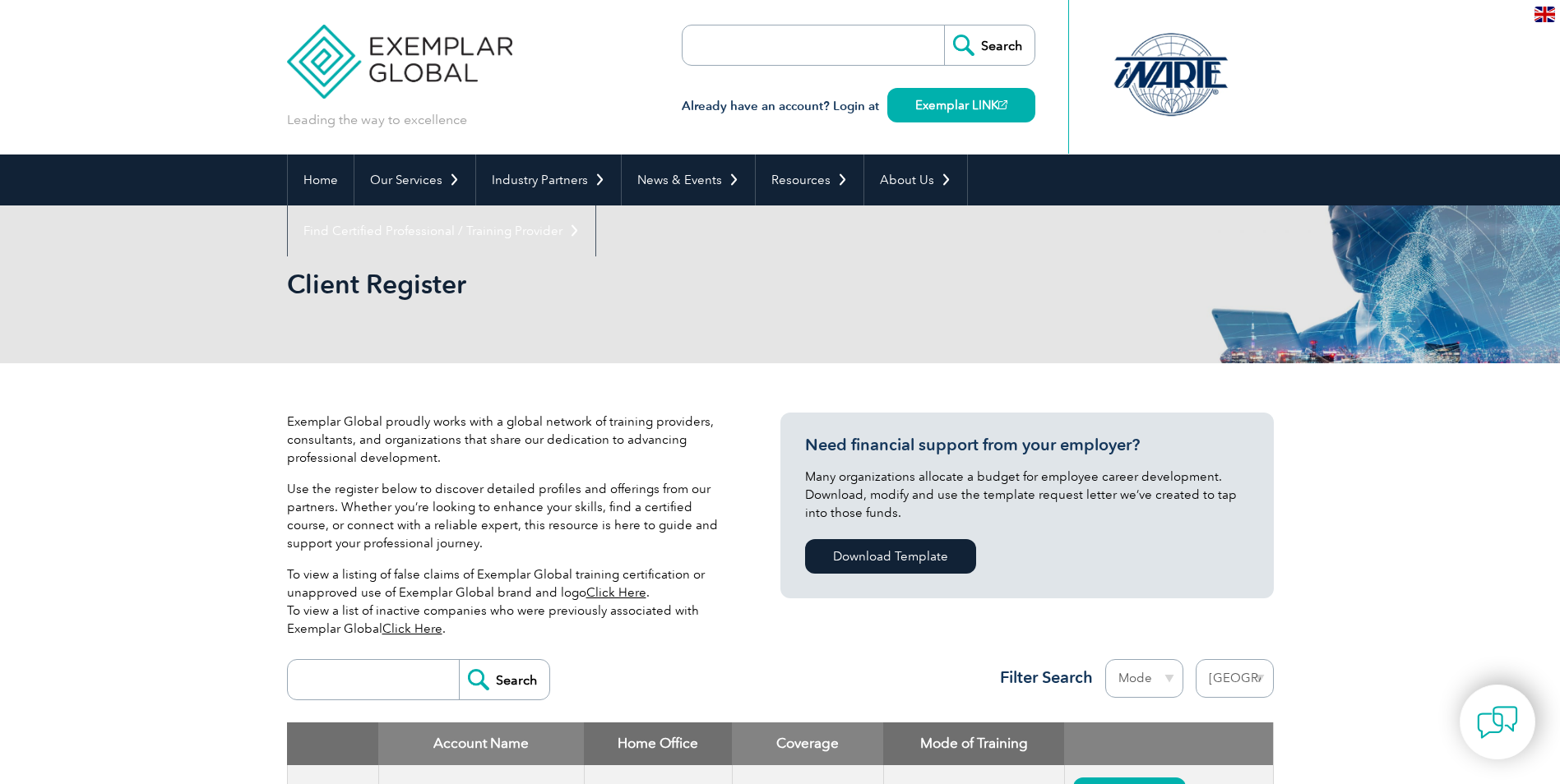
select select "Online"
click at [1105, 659] on select "Mode Online In-person Blended" at bounding box center [1144, 678] width 78 height 39
select select "[GEOGRAPHIC_DATA]"
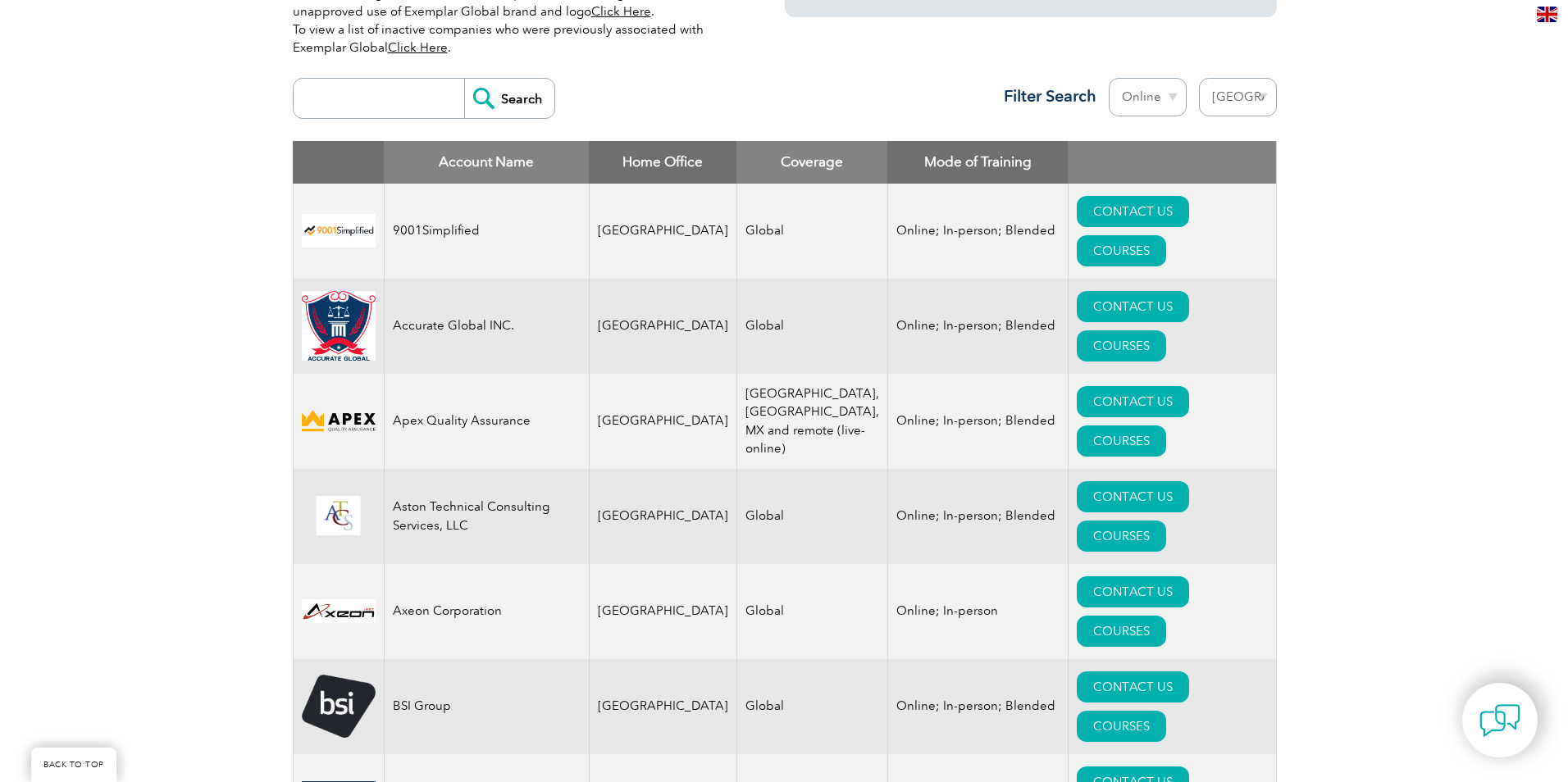
scroll to position [656, 0]
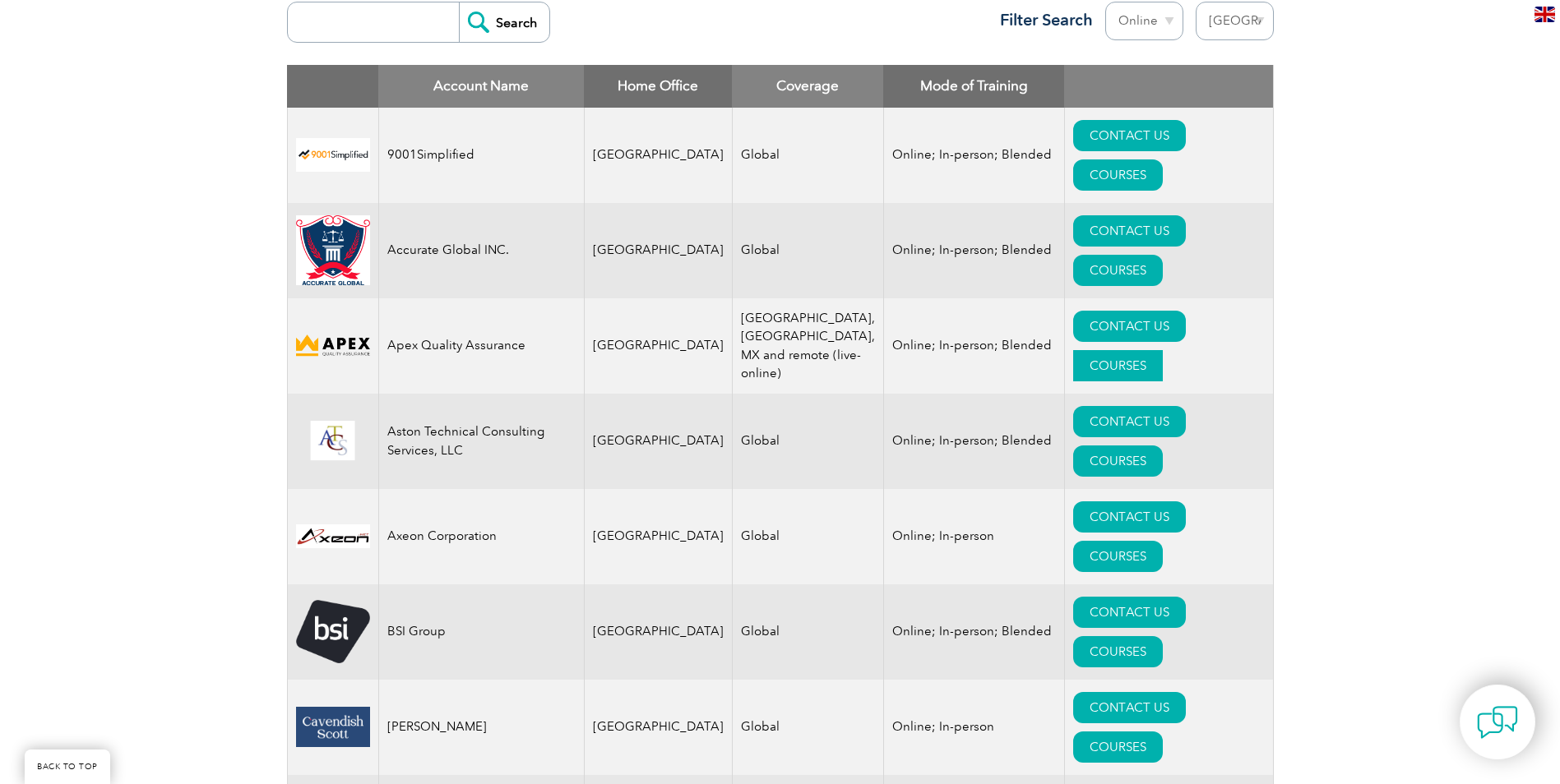
click at [1163, 350] on link "COURSES" at bounding box center [1117, 366] width 90 height 31
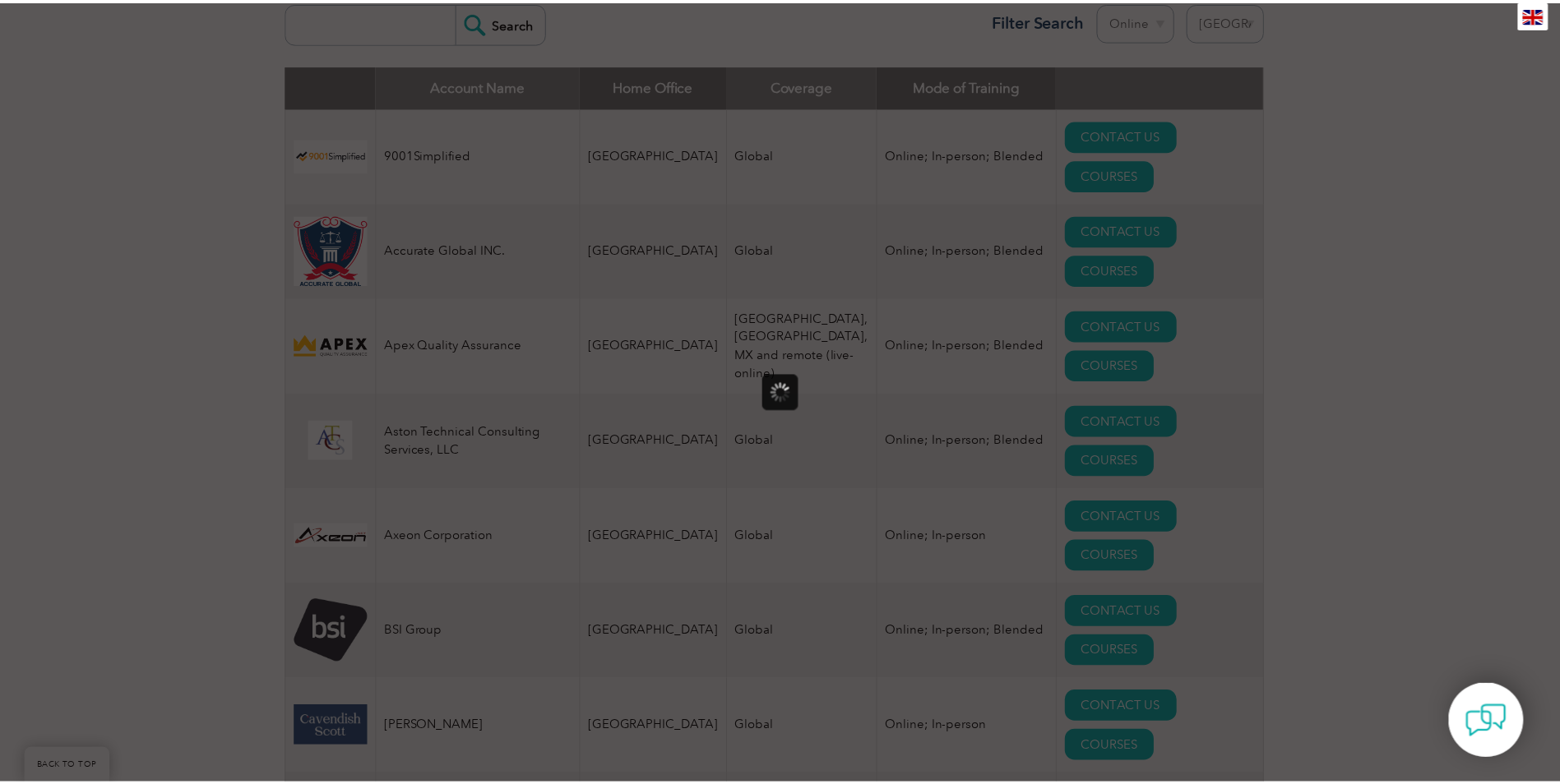
scroll to position [0, 0]
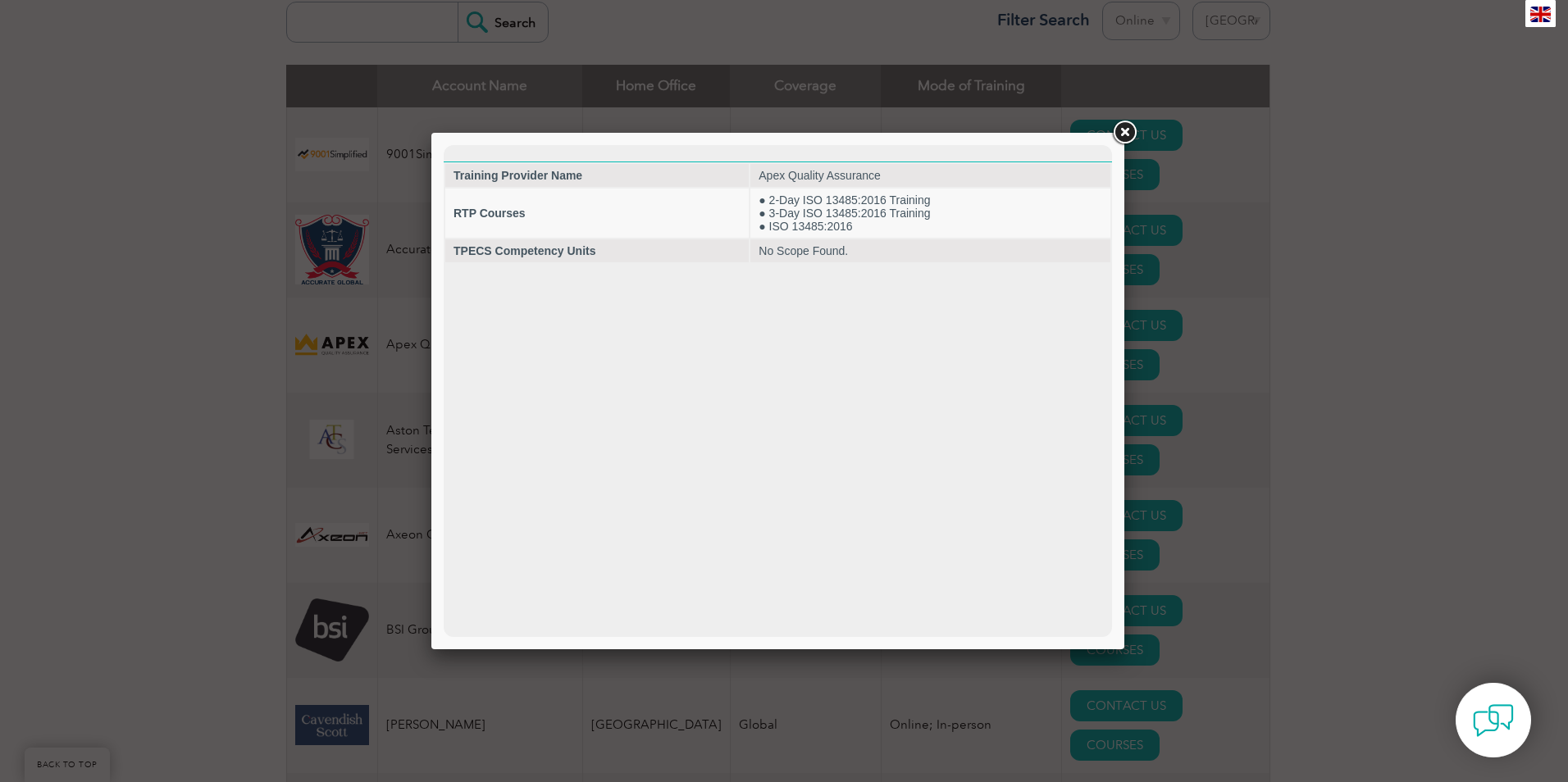
click at [1128, 136] on link at bounding box center [1124, 133] width 30 height 30
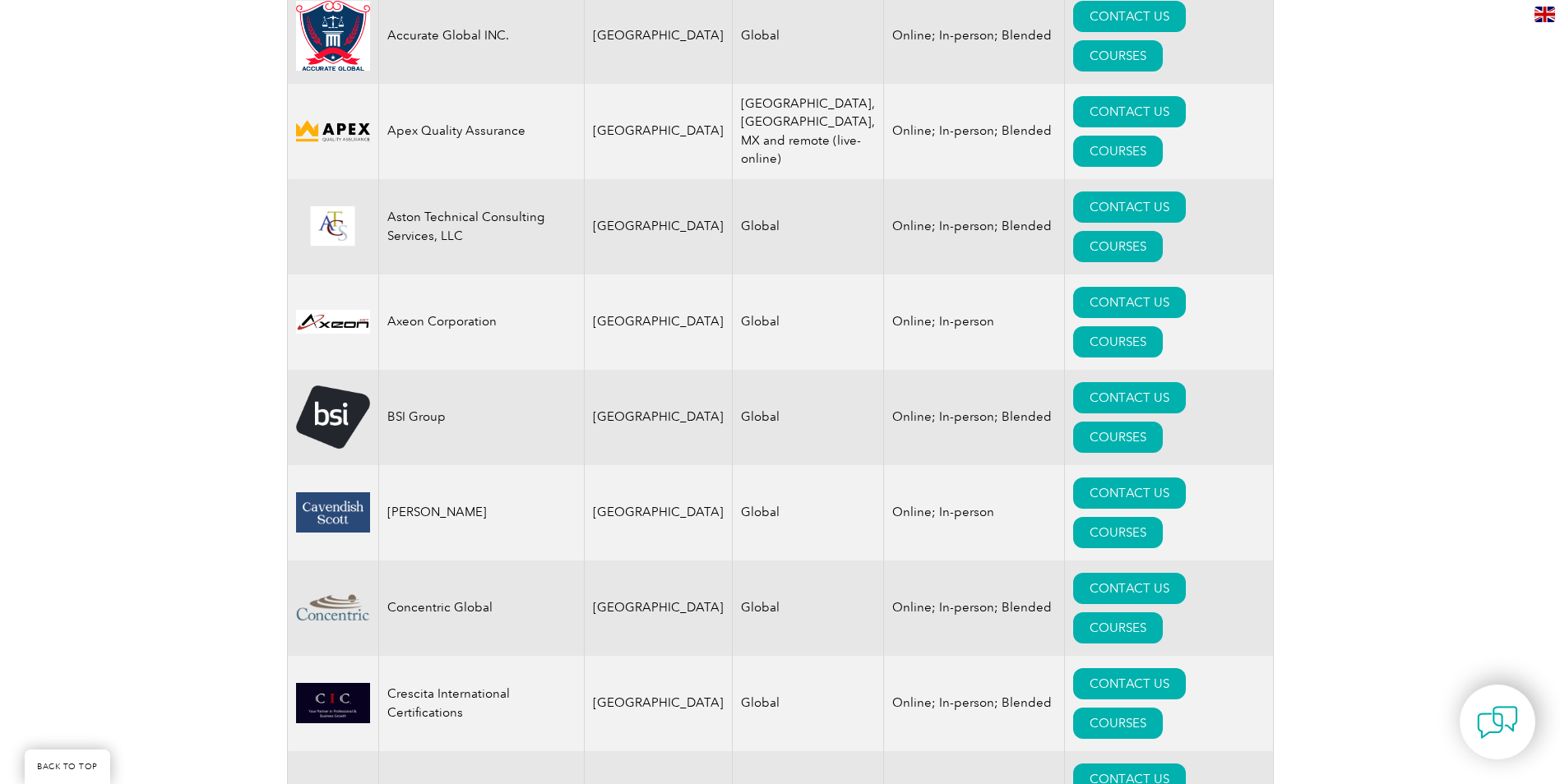
scroll to position [657, 0]
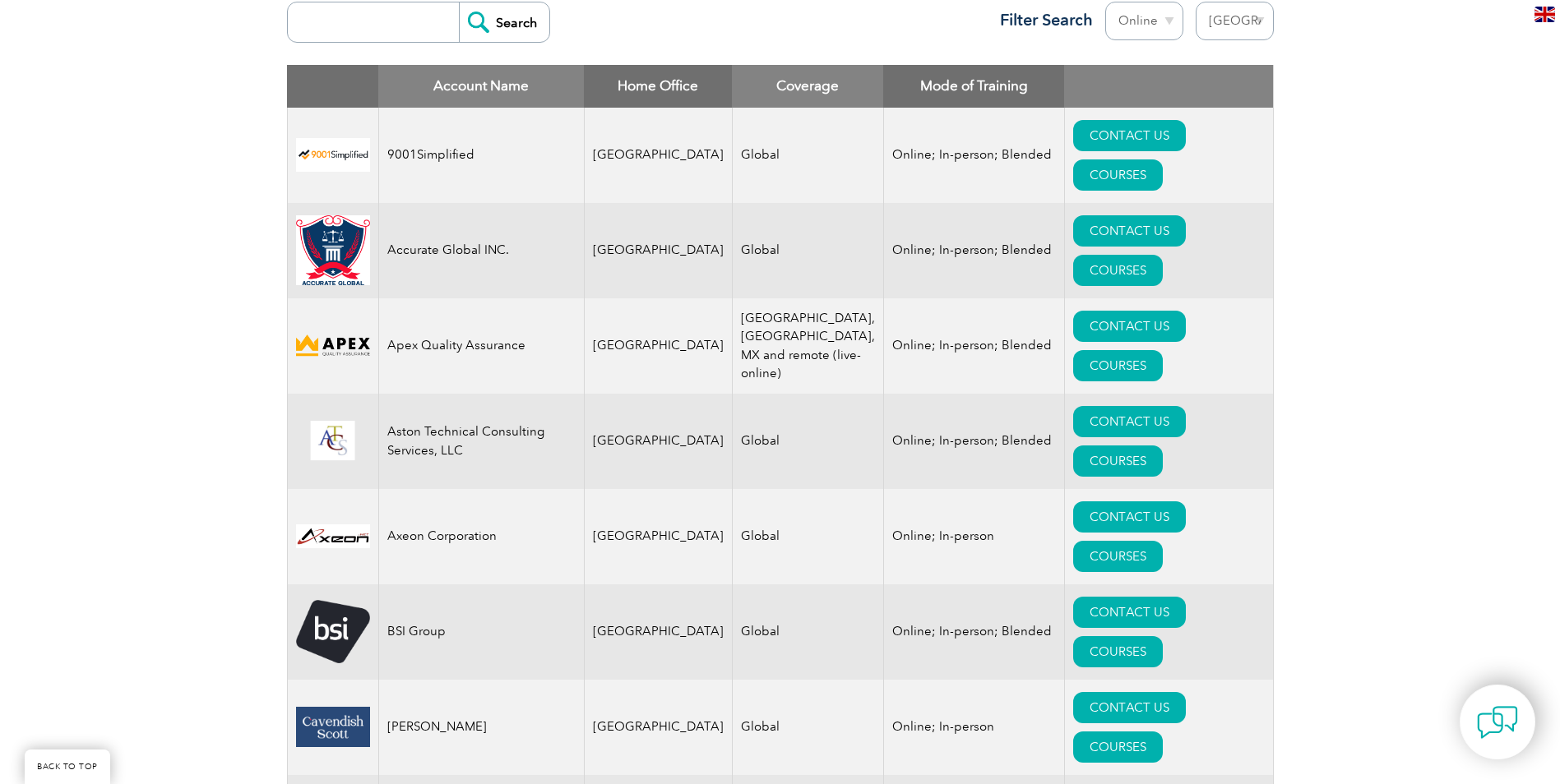
drag, startPoint x: 1019, startPoint y: 72, endPoint x: 1041, endPoint y: 72, distance: 22.0
click at [1064, 70] on th ": activate to sort column ascending" at bounding box center [1168, 86] width 209 height 43
